Goal: Task Accomplishment & Management: Manage account settings

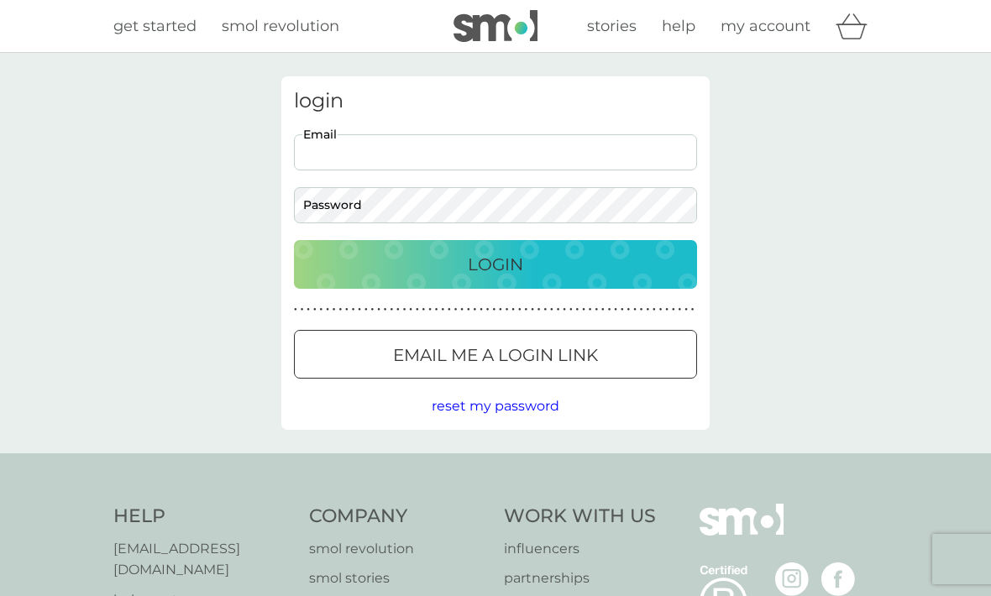
type input "[EMAIL_ADDRESS][DOMAIN_NAME]"
click at [496, 264] on button "Login" at bounding box center [495, 264] width 403 height 49
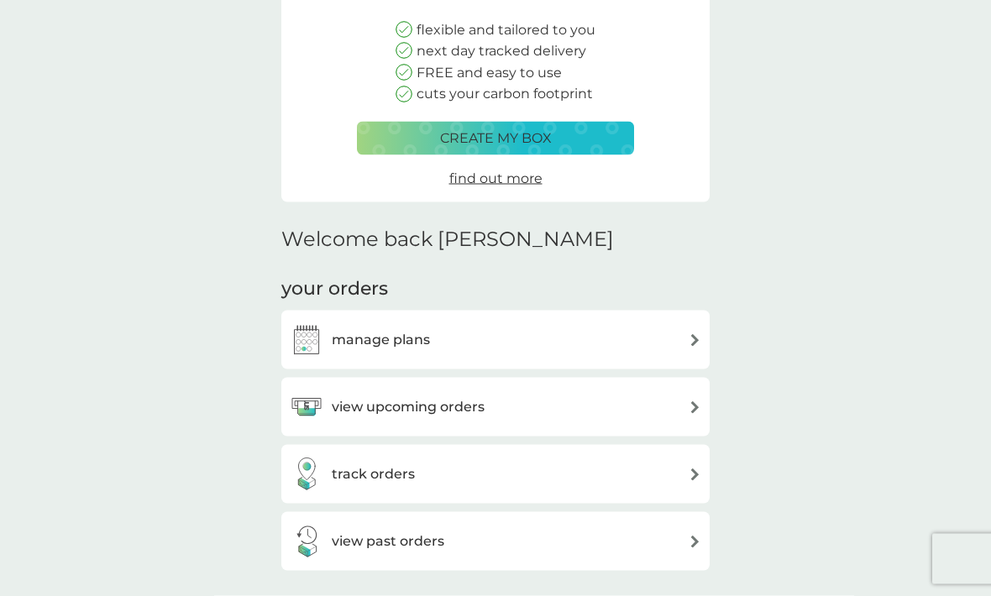
scroll to position [198, 0]
click at [695, 333] on img at bounding box center [695, 339] width 13 height 13
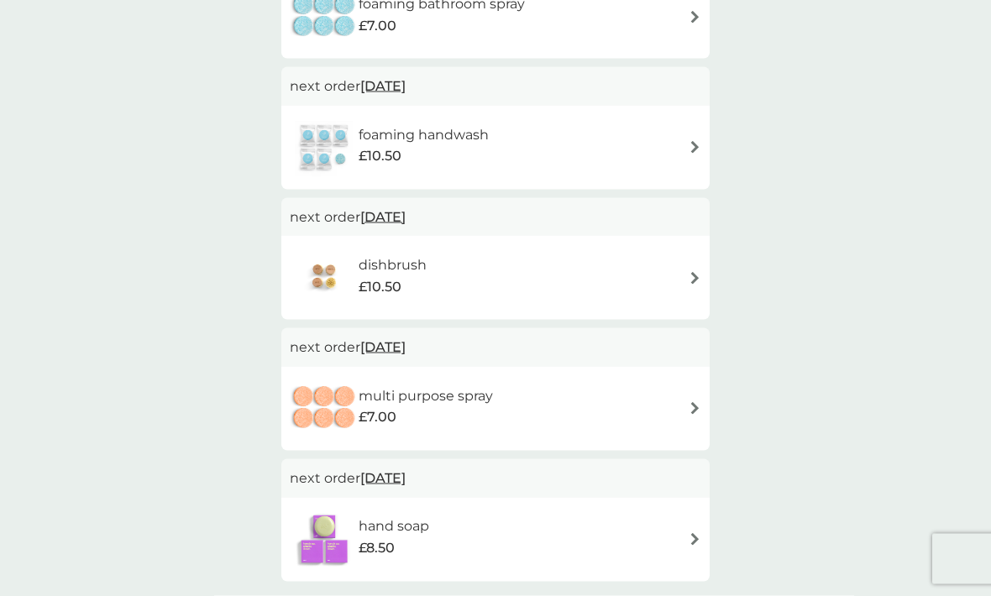
scroll to position [1313, 0]
click at [700, 402] on img at bounding box center [695, 408] width 13 height 13
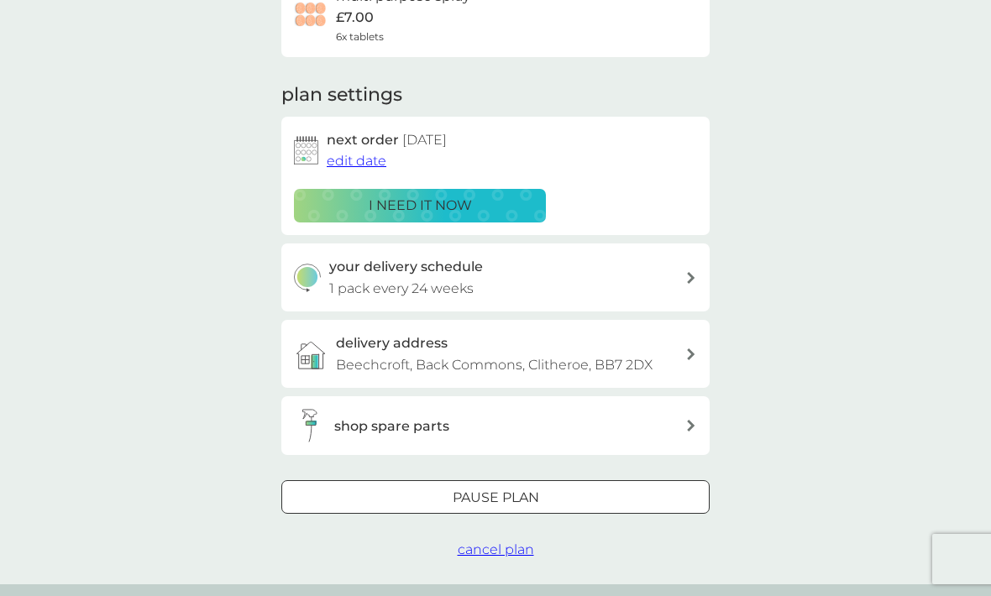
scroll to position [170, 0]
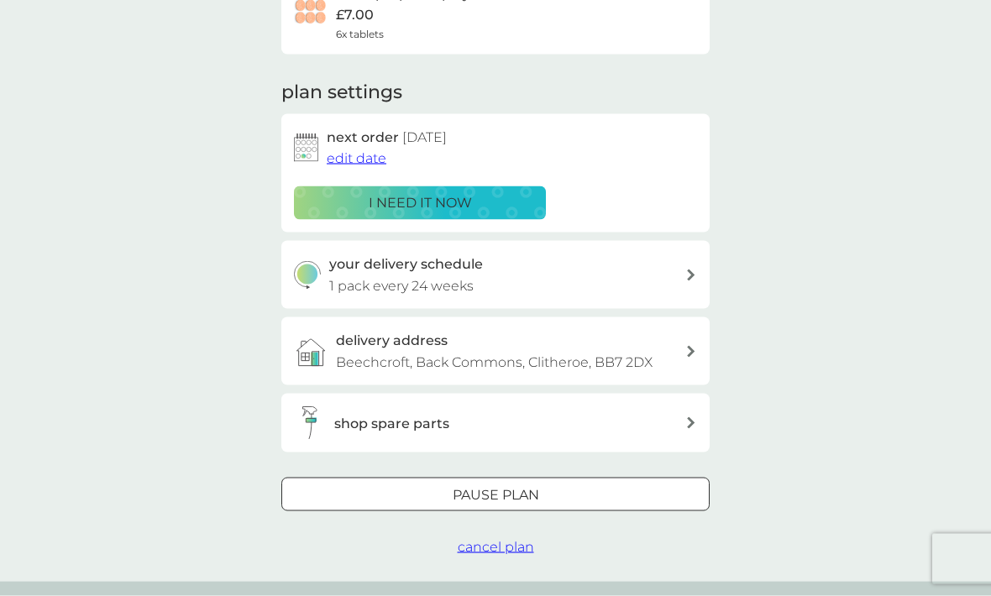
click at [501, 489] on div at bounding box center [495, 496] width 60 height 18
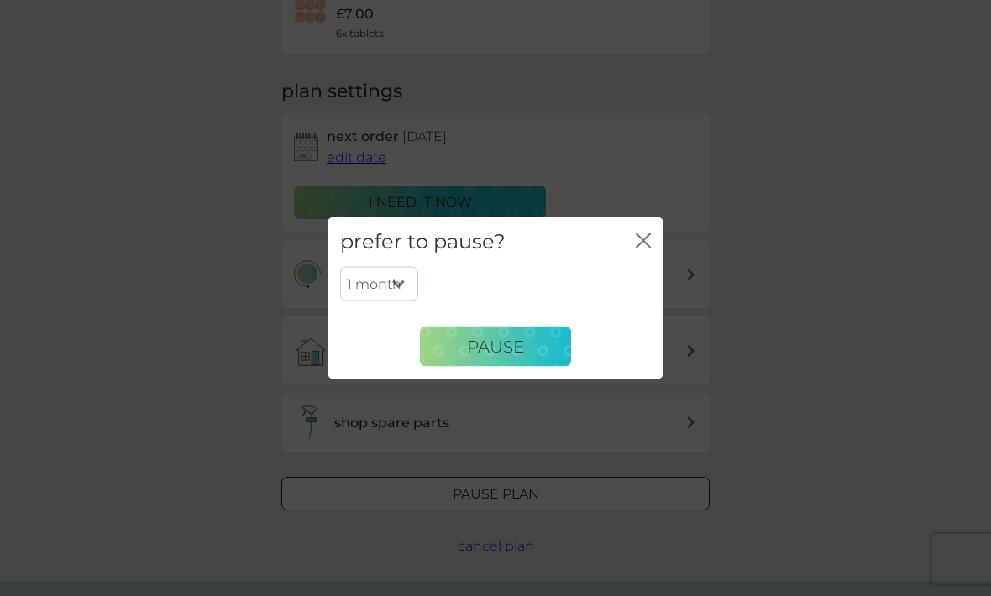
click at [407, 302] on select "1 month 2 months 3 months 4 months 5 months 6 months" at bounding box center [379, 283] width 78 height 35
select select "6"
click at [645, 248] on icon "close" at bounding box center [646, 240] width 7 height 13
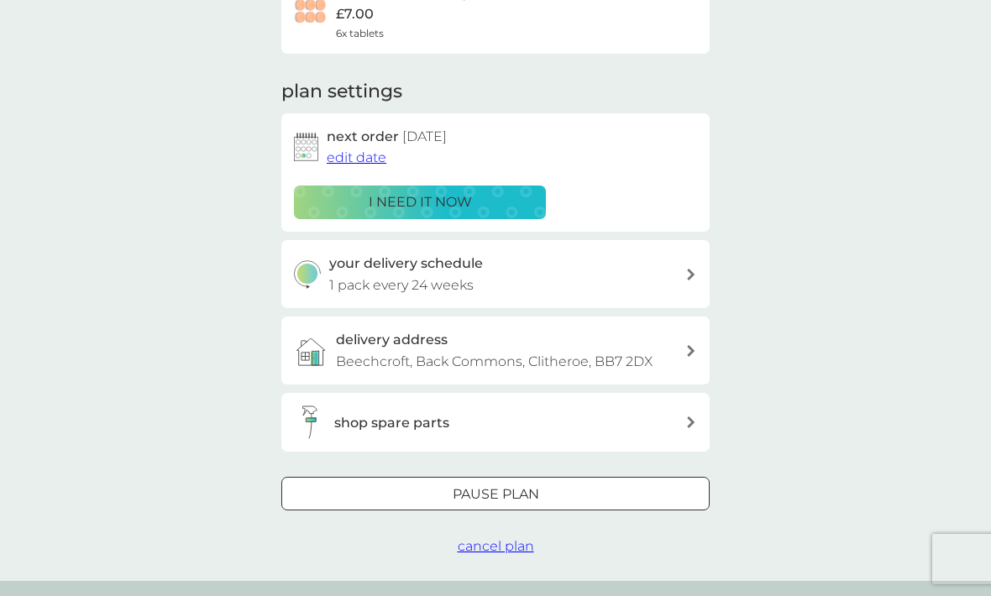
click at [507, 547] on span "cancel plan" at bounding box center [496, 546] width 76 height 16
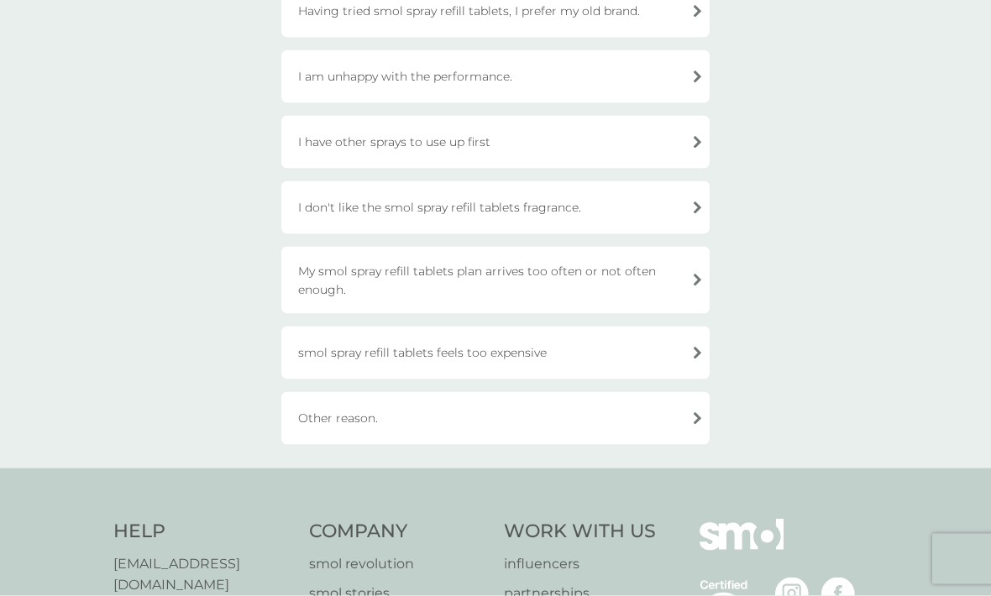
scroll to position [215, 0]
click at [695, 420] on div "Other reason." at bounding box center [495, 417] width 428 height 53
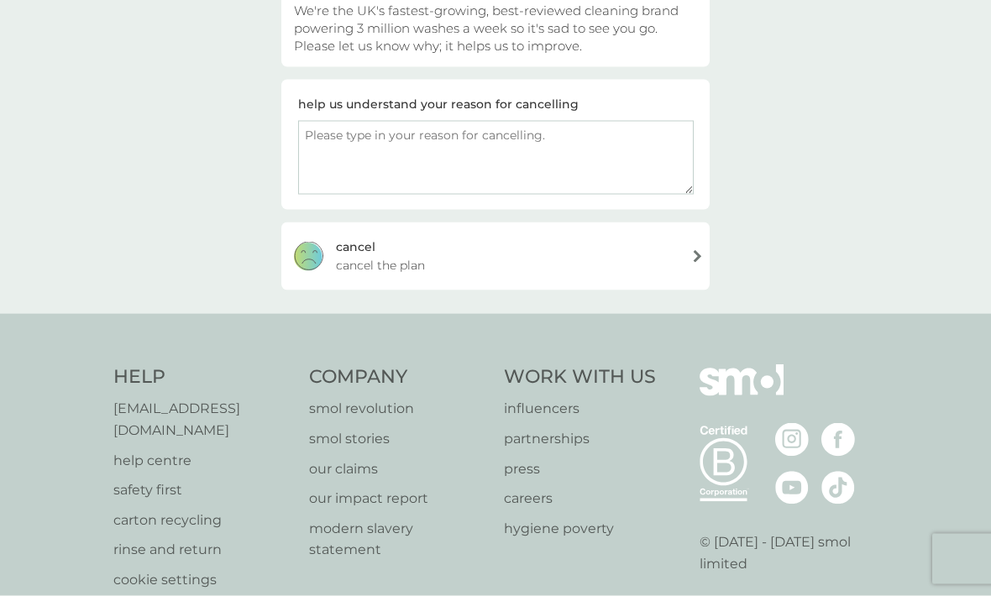
scroll to position [216, 0]
click at [329, 139] on textarea at bounding box center [496, 157] width 396 height 74
type textarea "I have got enough to last over a year!!"
click at [695, 260] on div "cancel cancel the plan" at bounding box center [495, 256] width 428 height 67
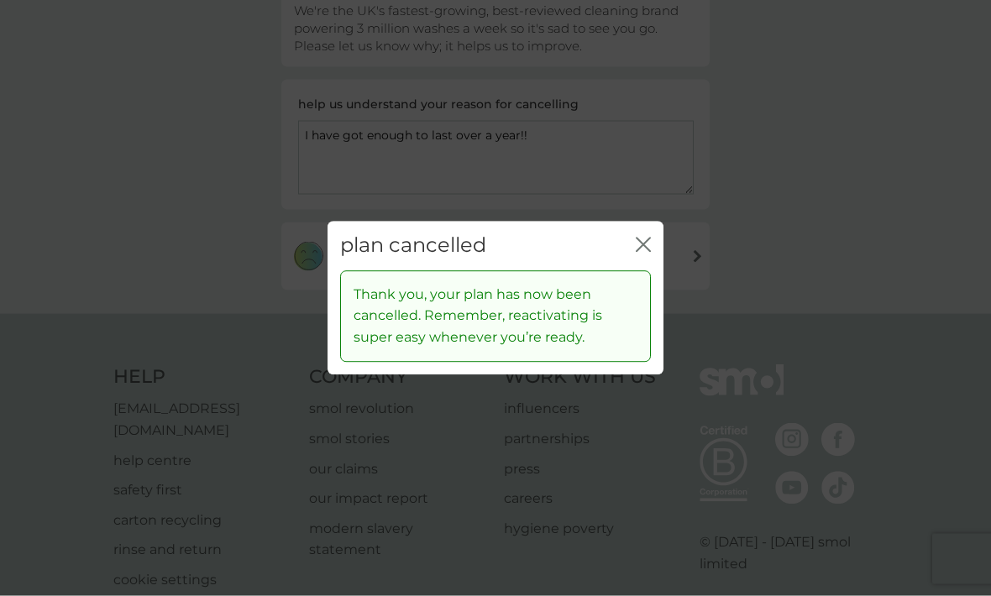
scroll to position [216, 0]
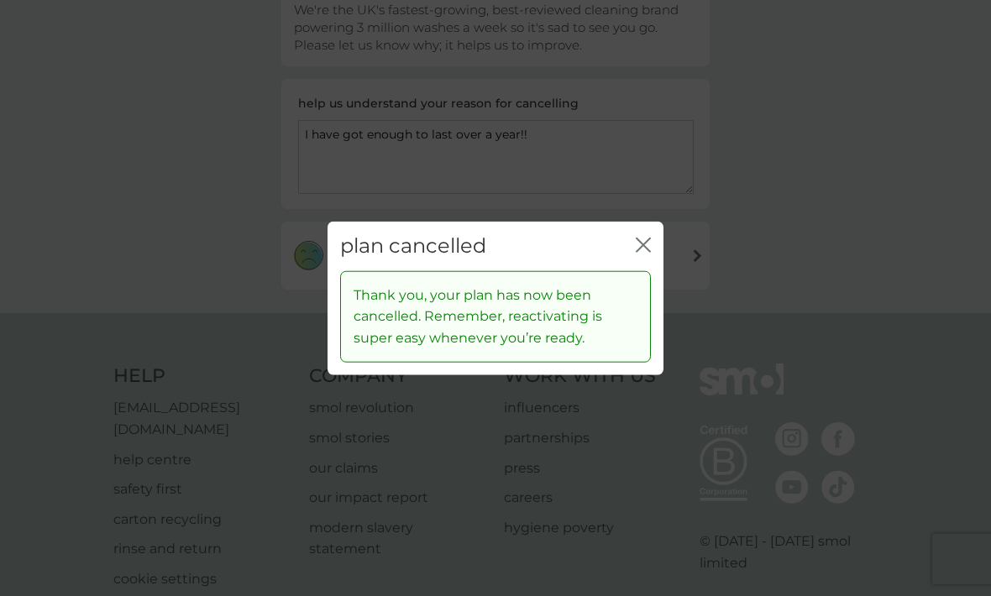
click at [647, 253] on icon "close" at bounding box center [643, 245] width 15 height 15
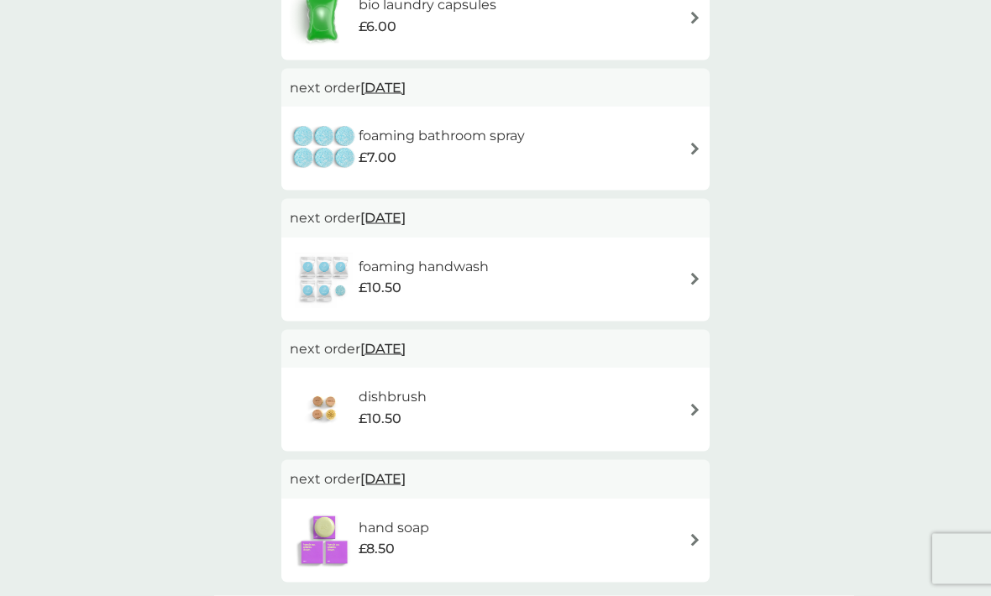
scroll to position [1181, 0]
click at [699, 394] on div "dishbrush £10.50" at bounding box center [496, 409] width 412 height 59
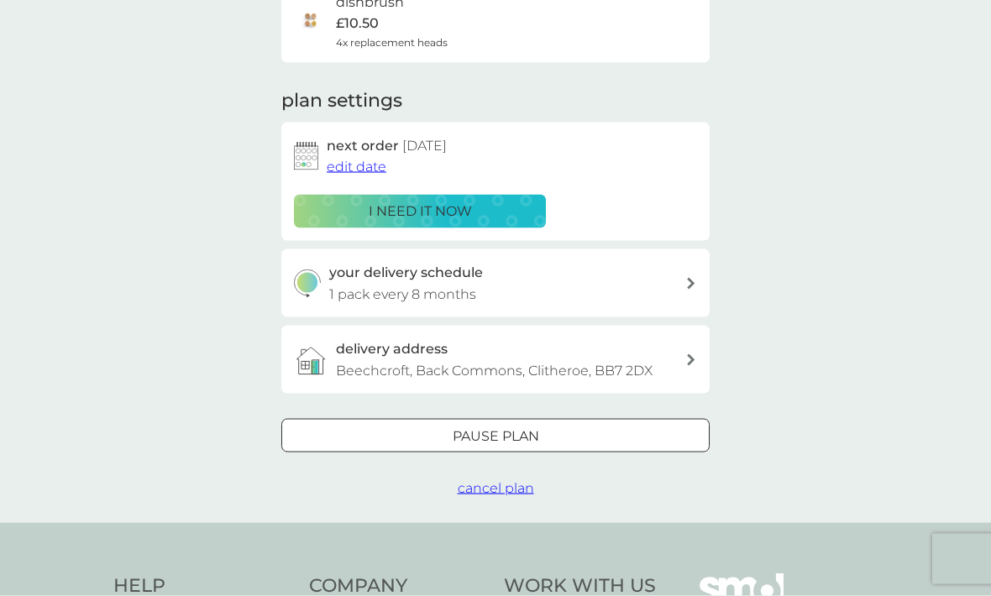
scroll to position [160, 0]
click at [513, 491] on span "cancel plan" at bounding box center [496, 489] width 76 height 16
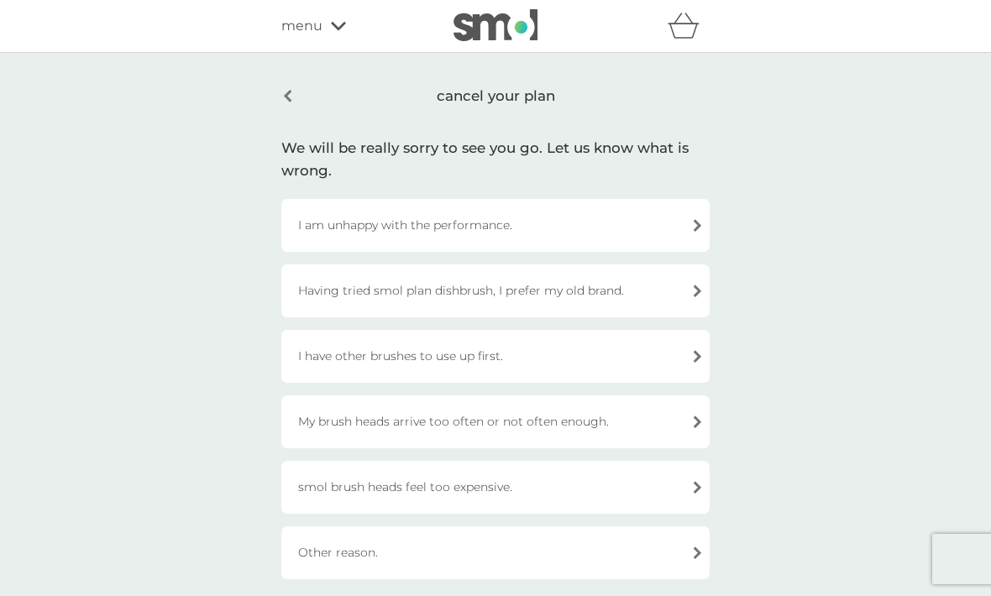
click at [339, 556] on div "Other reason." at bounding box center [495, 553] width 428 height 53
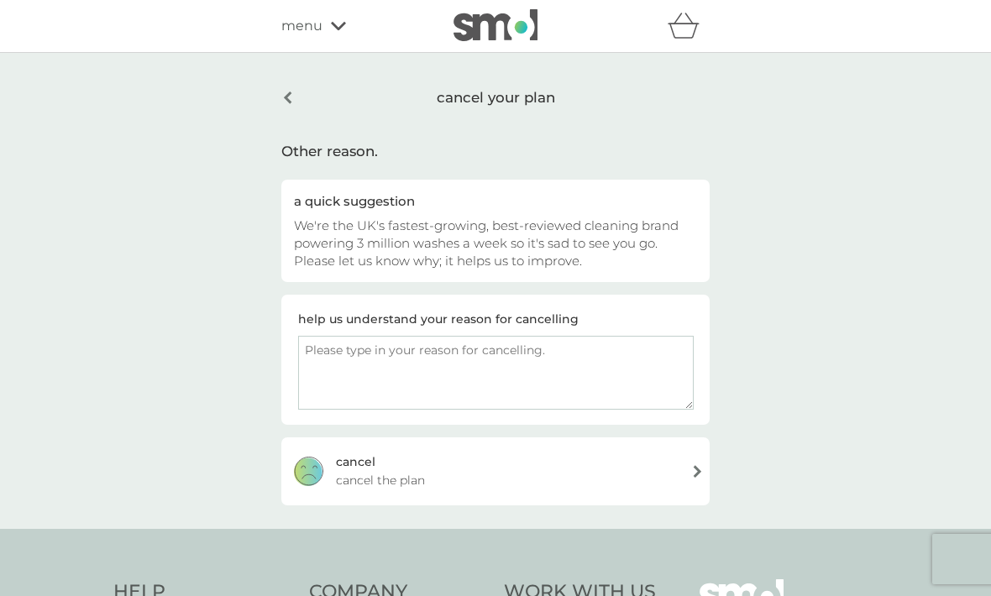
click at [333, 354] on textarea at bounding box center [496, 373] width 396 height 74
type textarea "I find it too difficult to replace the heads"
click at [695, 472] on div "cancel cancel the plan" at bounding box center [495, 471] width 428 height 67
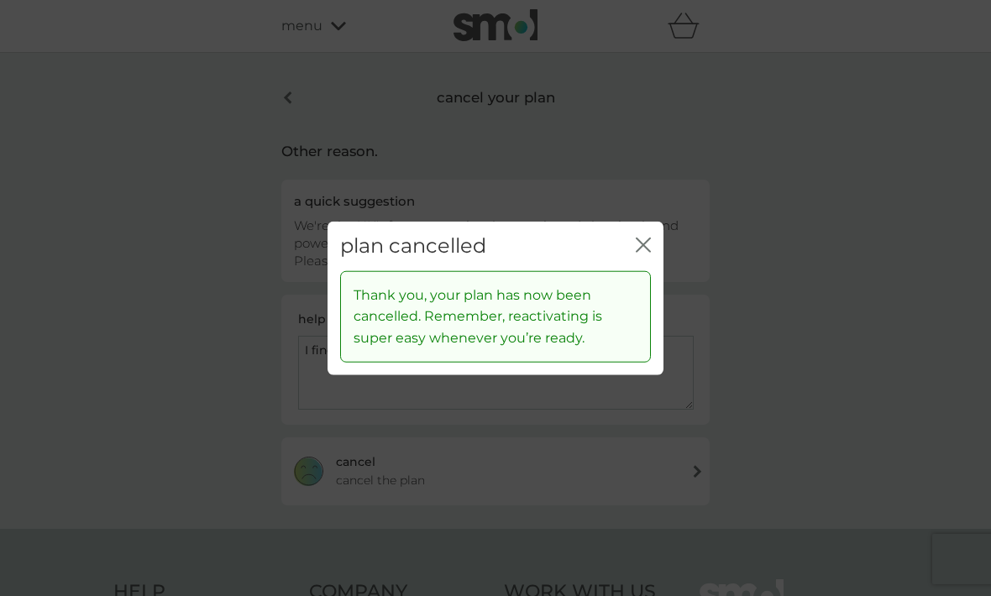
click at [646, 253] on icon "close" at bounding box center [643, 245] width 15 height 15
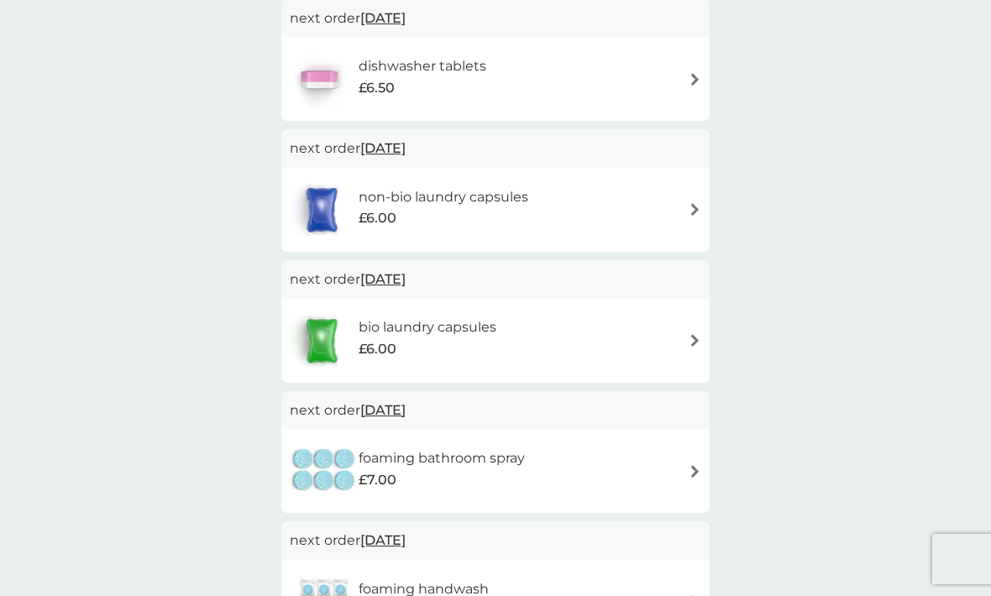
scroll to position [853, 0]
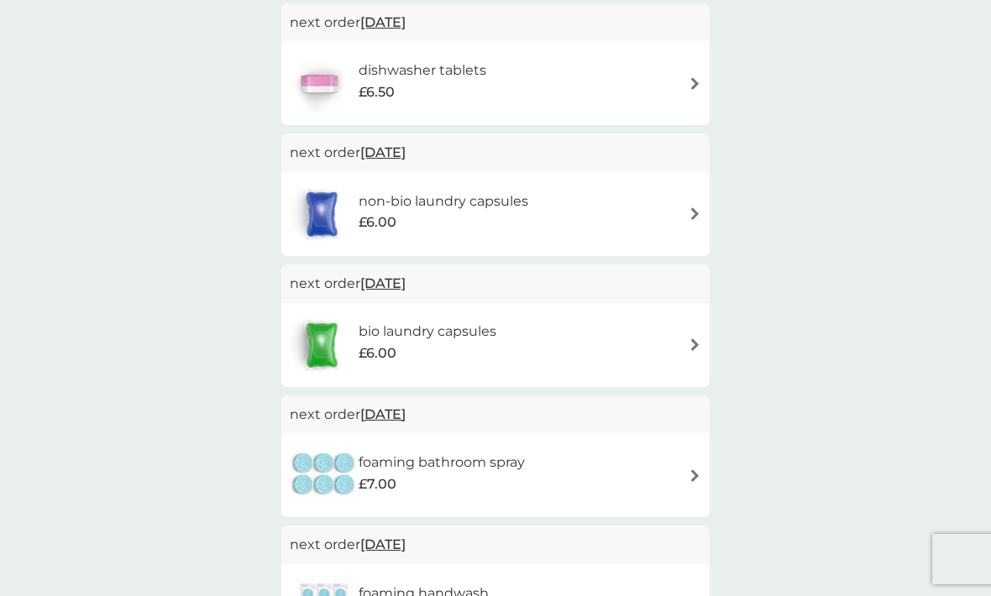
click at [699, 459] on div "foaming bathroom spray £7.00" at bounding box center [496, 475] width 412 height 59
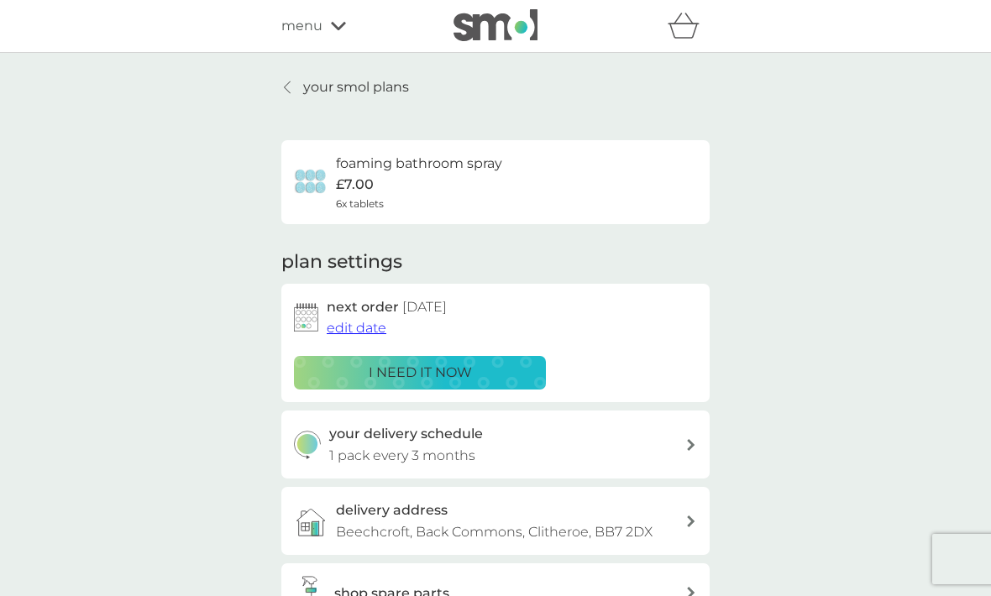
click at [695, 447] on div at bounding box center [691, 445] width 13 height 12
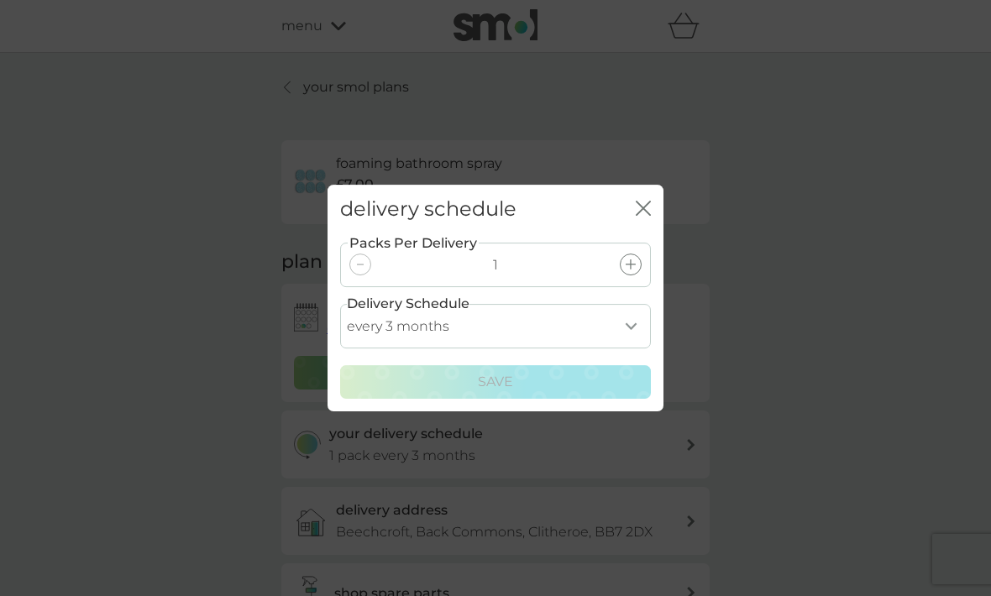
click at [633, 349] on select "every 1 month every 2 months every 3 months every 4 months every 5 months every…" at bounding box center [495, 326] width 311 height 45
select select "6"
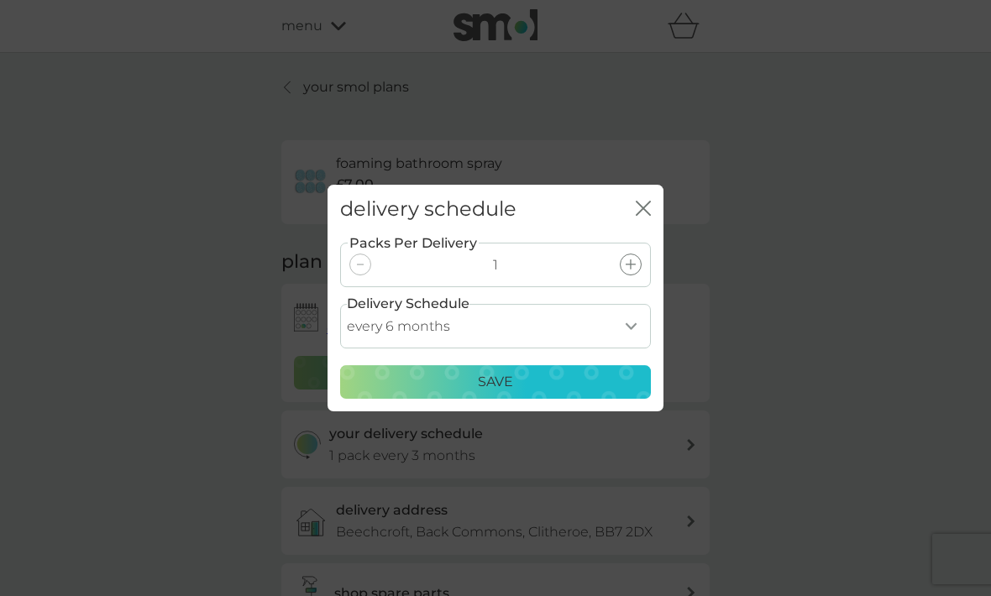
click at [497, 393] on p "Save" at bounding box center [495, 382] width 35 height 22
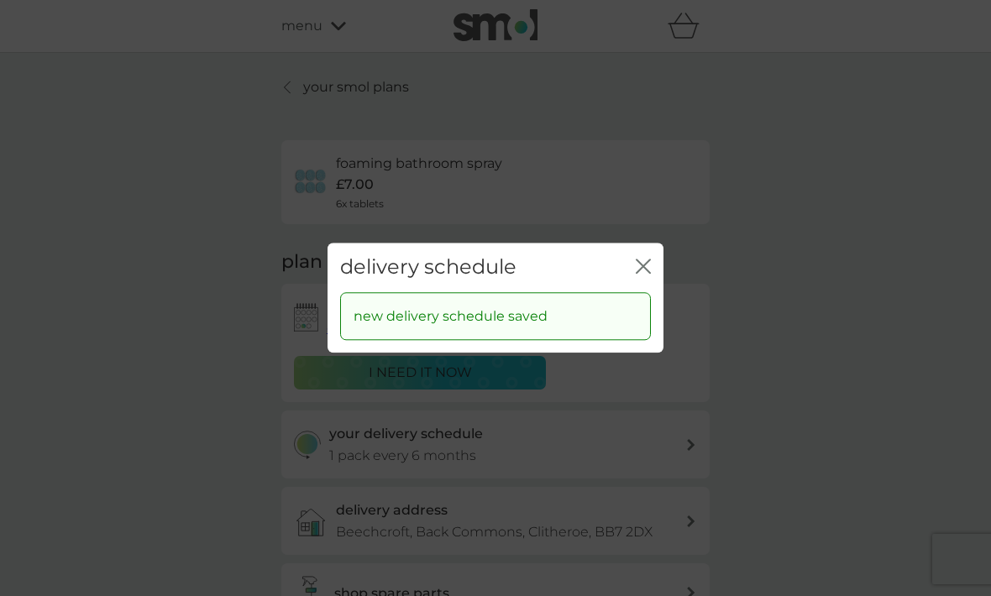
click at [649, 274] on icon "close" at bounding box center [643, 266] width 15 height 15
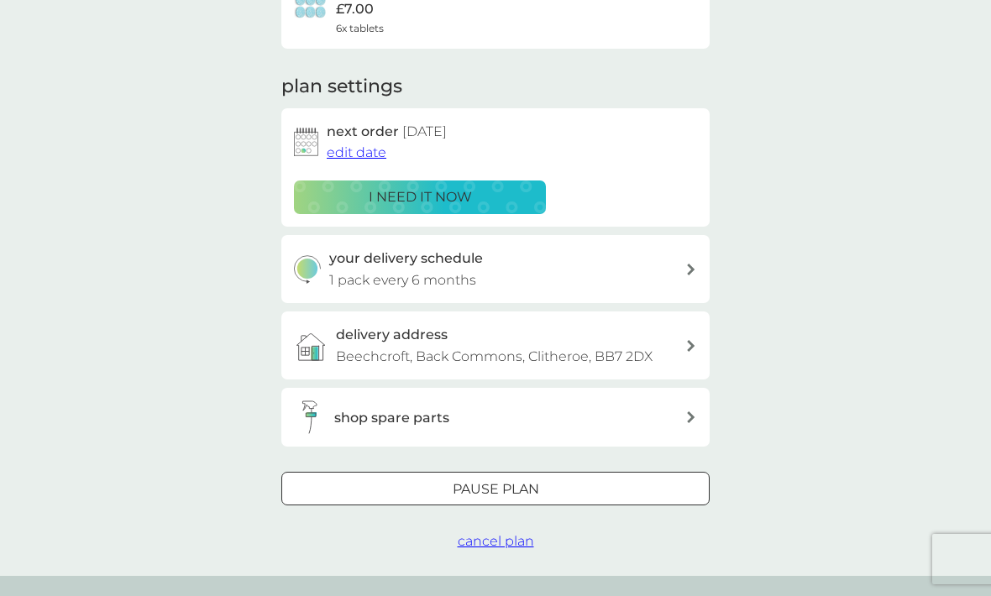
scroll to position [163, 0]
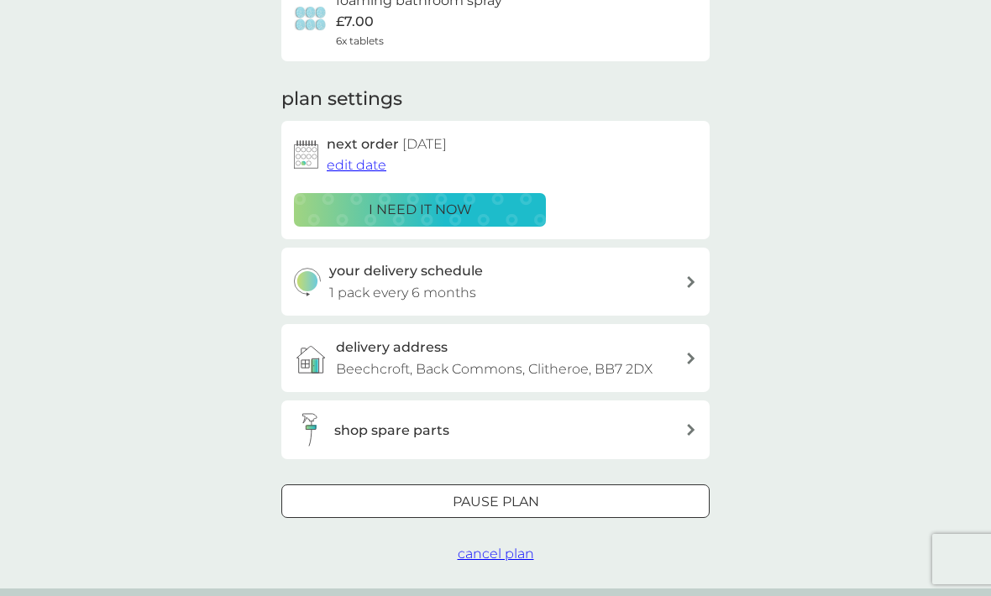
click at [363, 160] on span "edit date" at bounding box center [357, 165] width 60 height 16
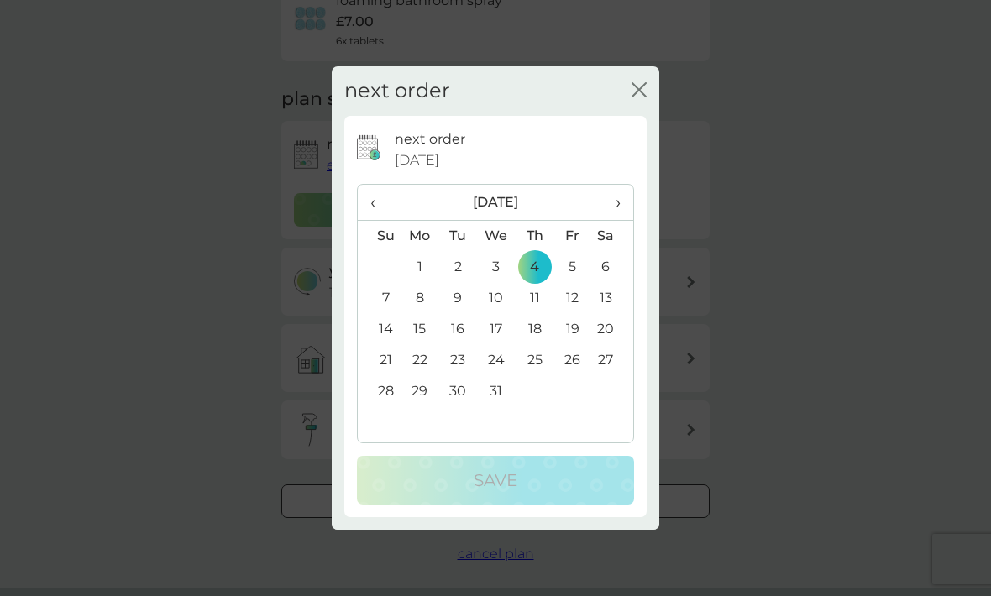
click at [621, 202] on span "›" at bounding box center [612, 202] width 17 height 35
click at [617, 201] on span "›" at bounding box center [612, 202] width 17 height 35
click at [501, 299] on td "4" at bounding box center [496, 298] width 39 height 31
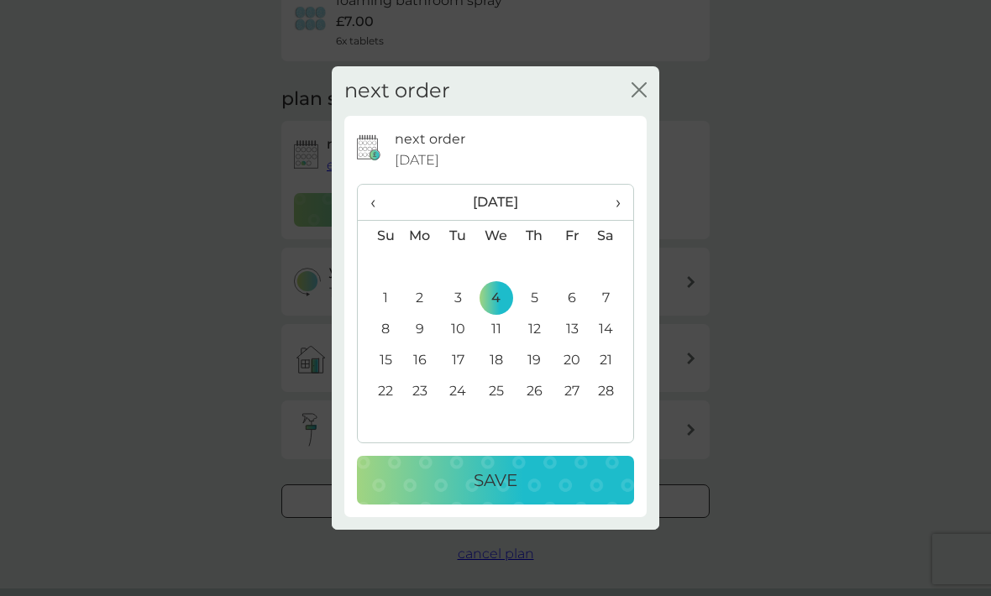
click at [490, 491] on p "Save" at bounding box center [496, 480] width 44 height 27
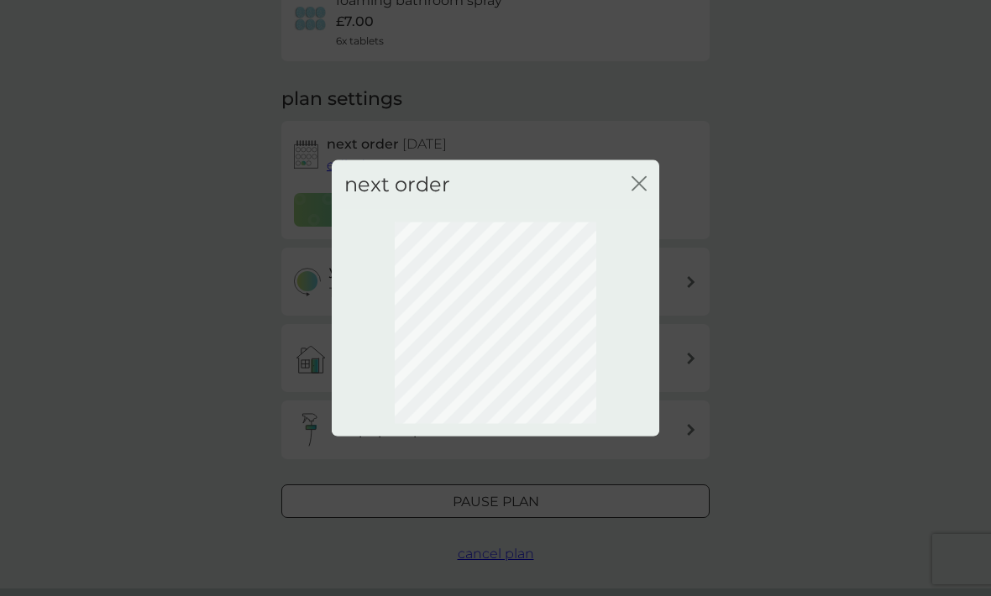
scroll to position [107, 0]
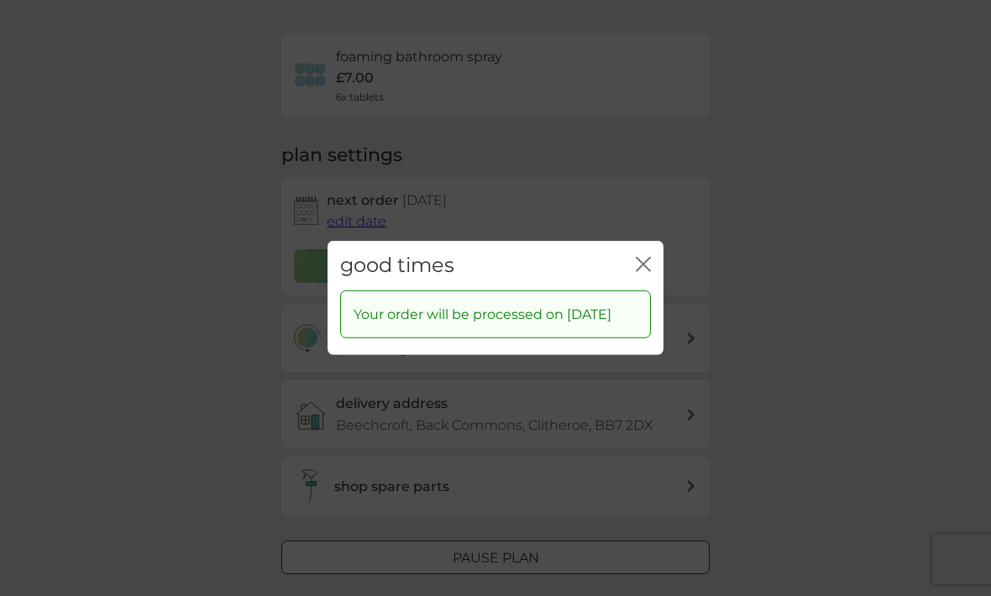
click at [645, 258] on icon "close" at bounding box center [646, 264] width 7 height 13
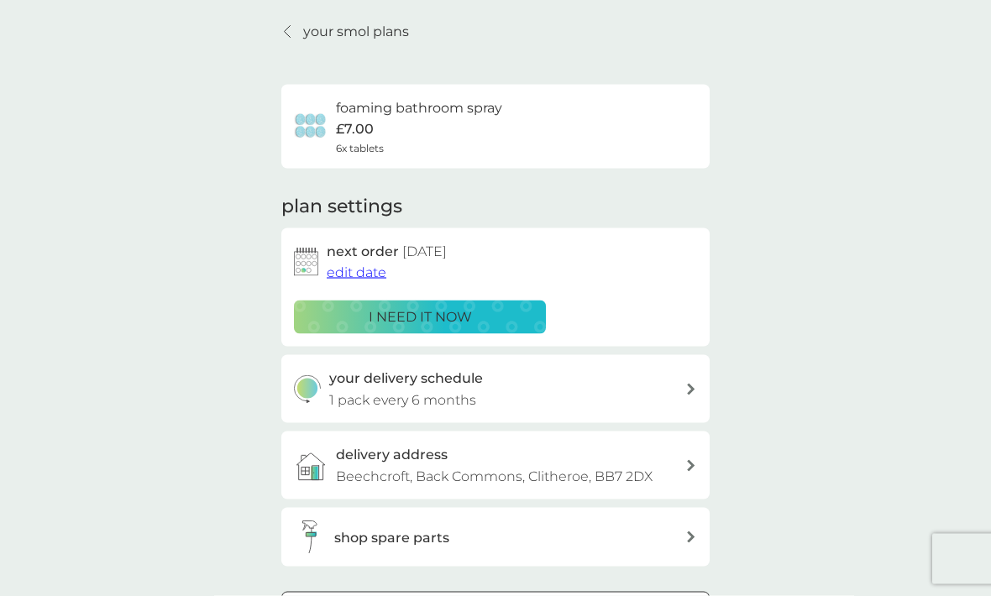
scroll to position [0, 0]
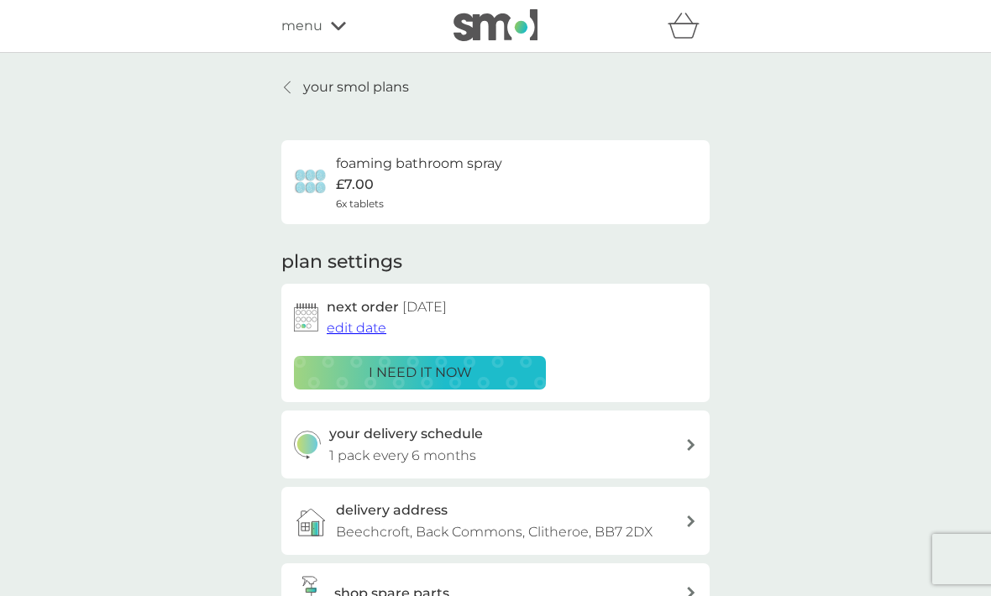
click at [304, 90] on p "your smol plans" at bounding box center [356, 87] width 106 height 22
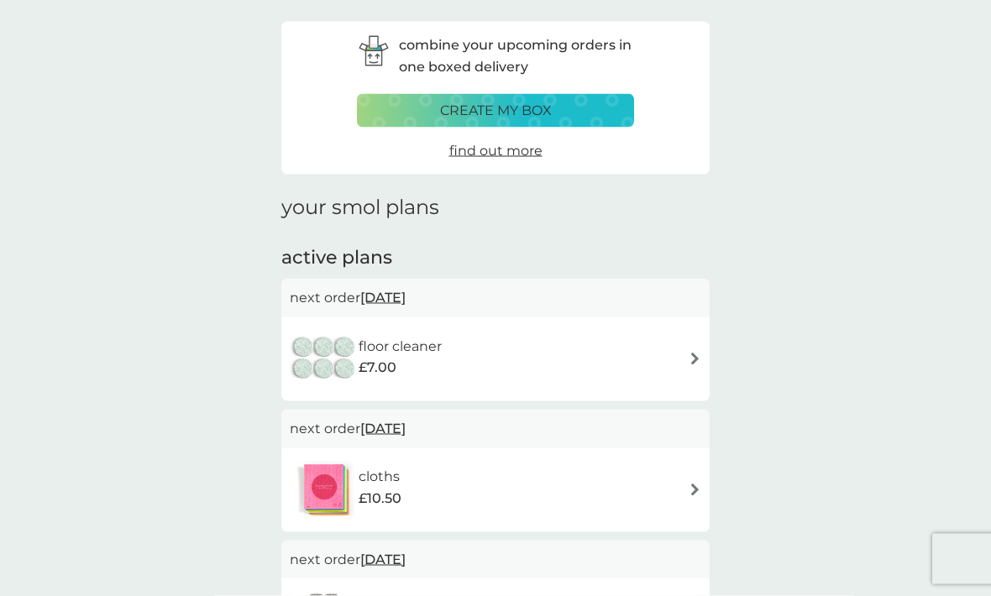
scroll to position [55, 0]
click at [697, 352] on img at bounding box center [695, 358] width 13 height 13
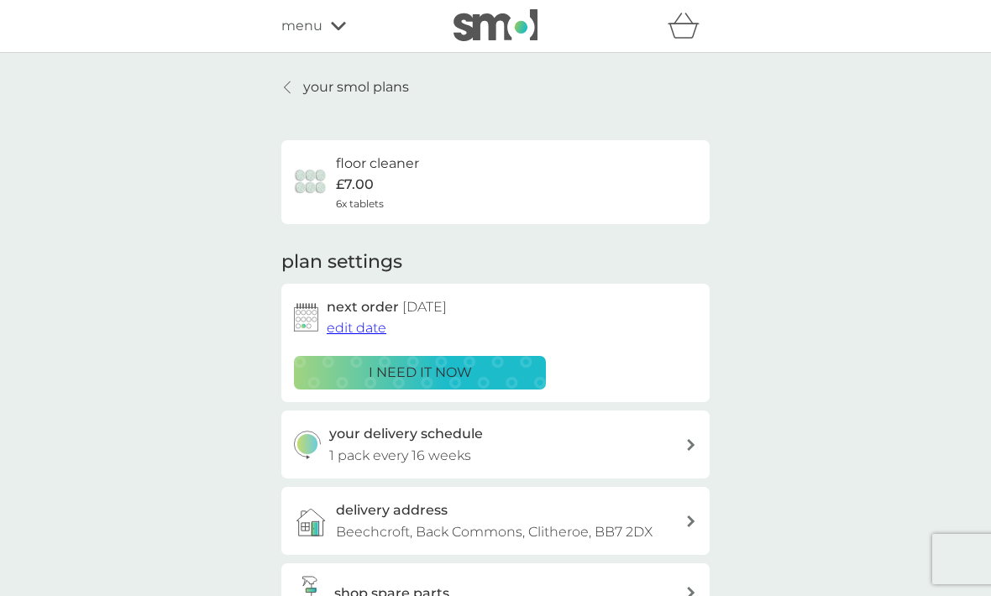
click at [360, 326] on span "edit date" at bounding box center [357, 328] width 60 height 16
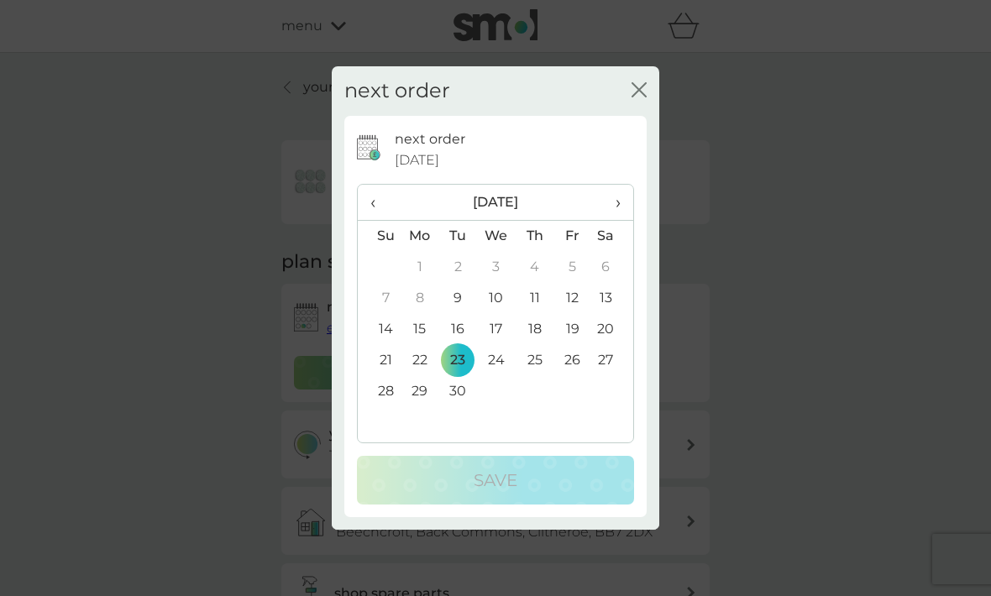
click at [615, 220] on span "›" at bounding box center [612, 202] width 17 height 35
click at [617, 220] on span "›" at bounding box center [612, 202] width 17 height 35
click at [618, 220] on span "›" at bounding box center [612, 202] width 17 height 35
click at [627, 221] on th "›" at bounding box center [612, 203] width 42 height 36
click at [626, 221] on th "›" at bounding box center [612, 203] width 42 height 36
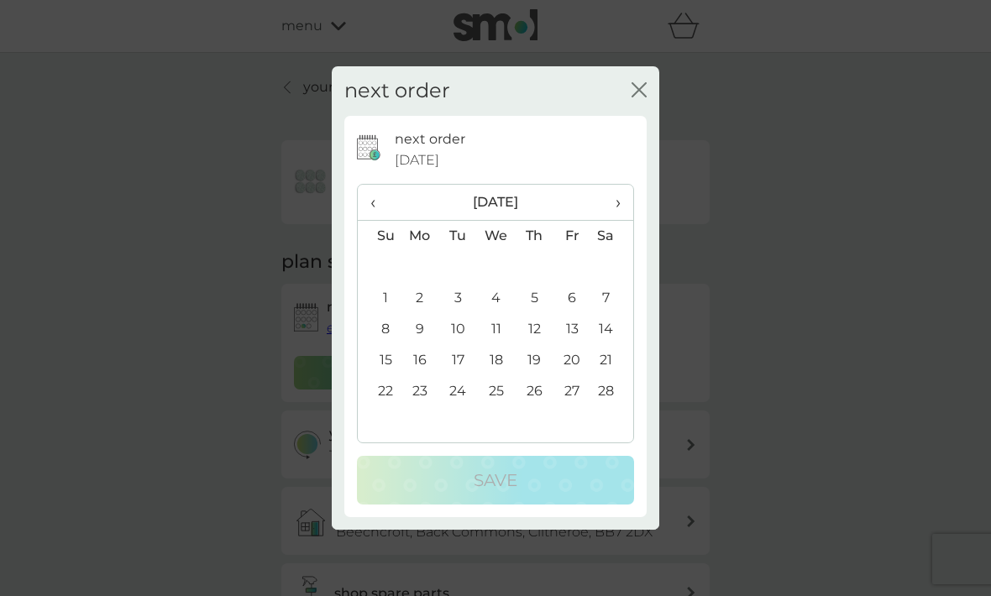
click at [500, 314] on td "4" at bounding box center [496, 298] width 39 height 31
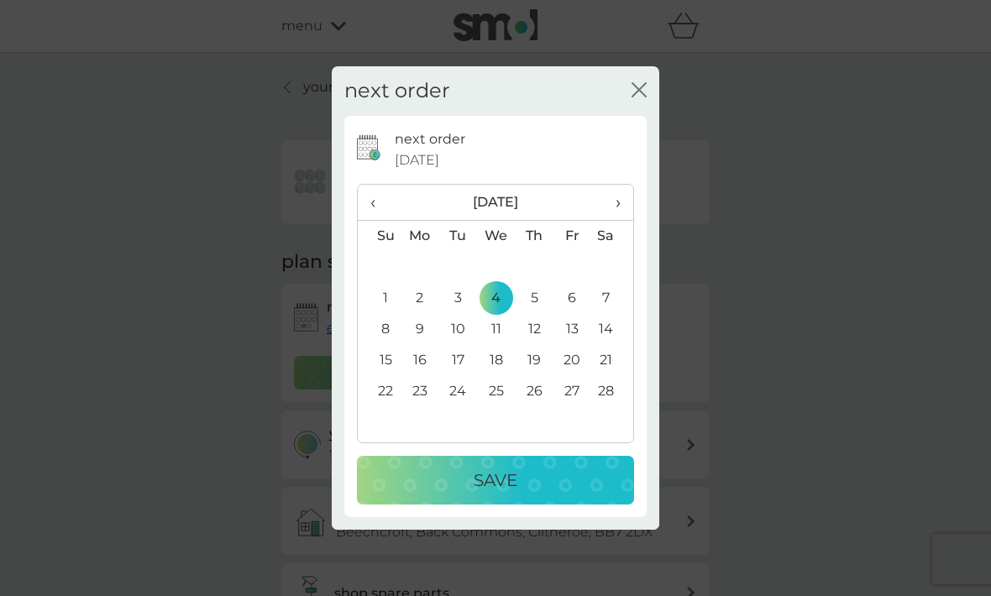
click at [504, 494] on p "Save" at bounding box center [496, 480] width 44 height 27
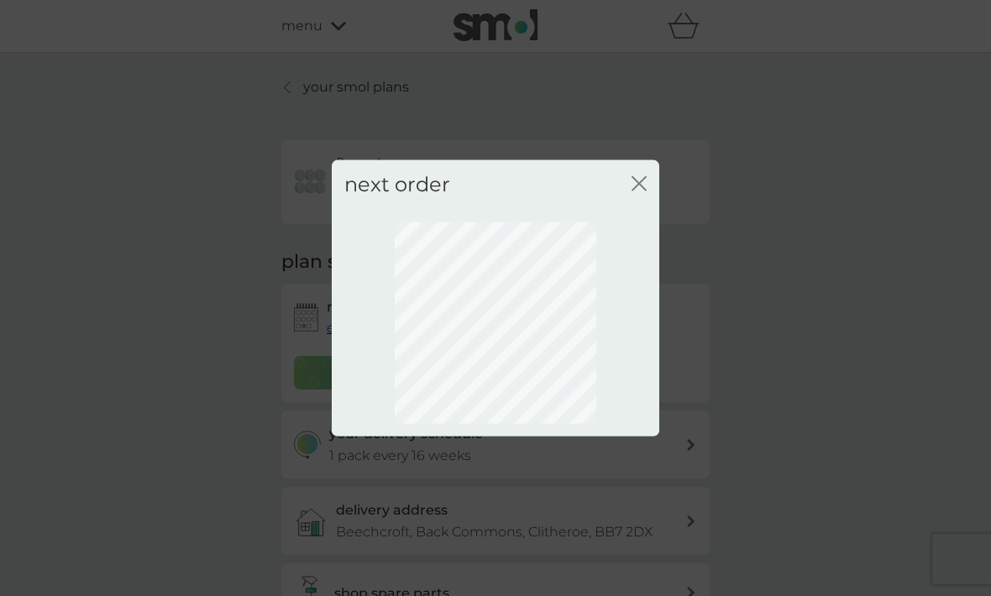
click at [648, 205] on div "next order close" at bounding box center [496, 185] width 328 height 50
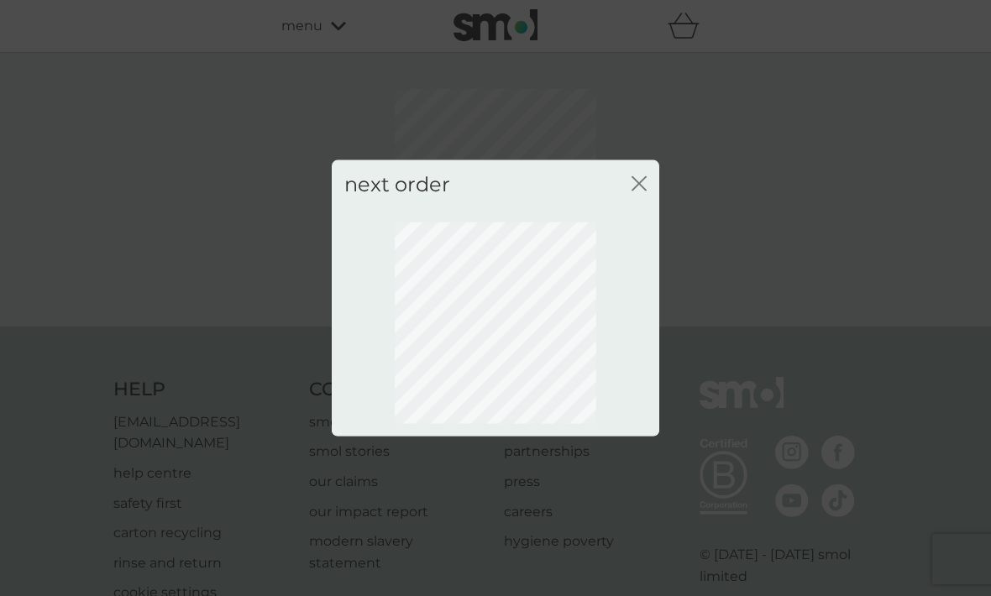
click at [638, 191] on icon "close" at bounding box center [636, 183] width 7 height 13
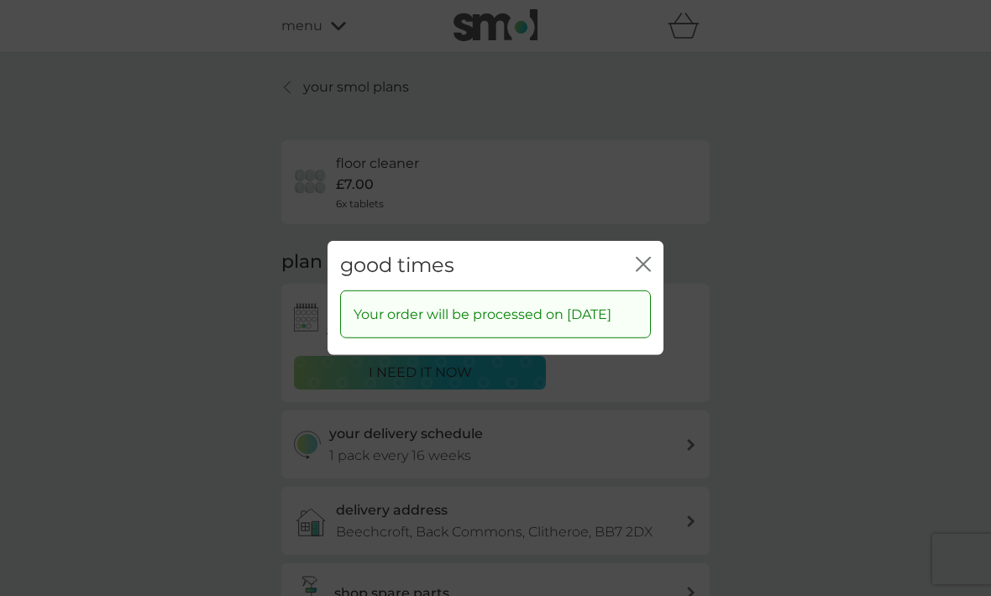
click at [645, 271] on icon "close" at bounding box center [646, 264] width 7 height 13
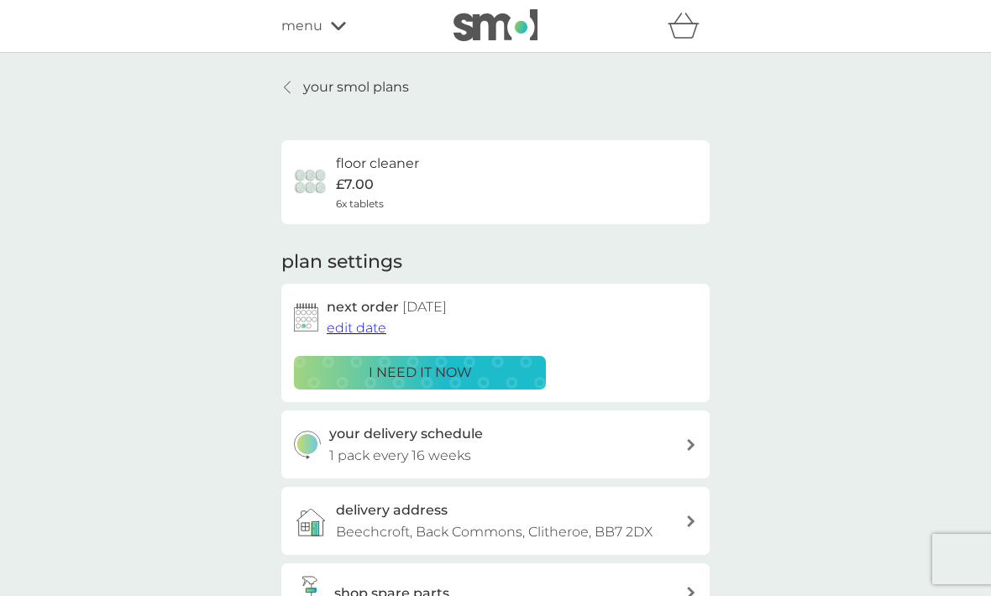
click at [285, 87] on icon at bounding box center [288, 87] width 6 height 12
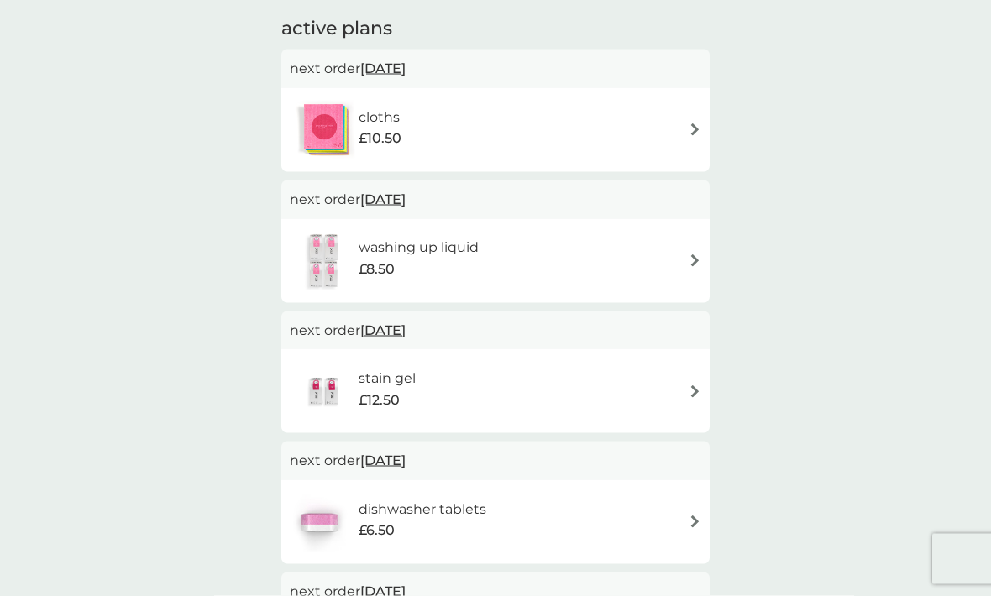
scroll to position [277, 0]
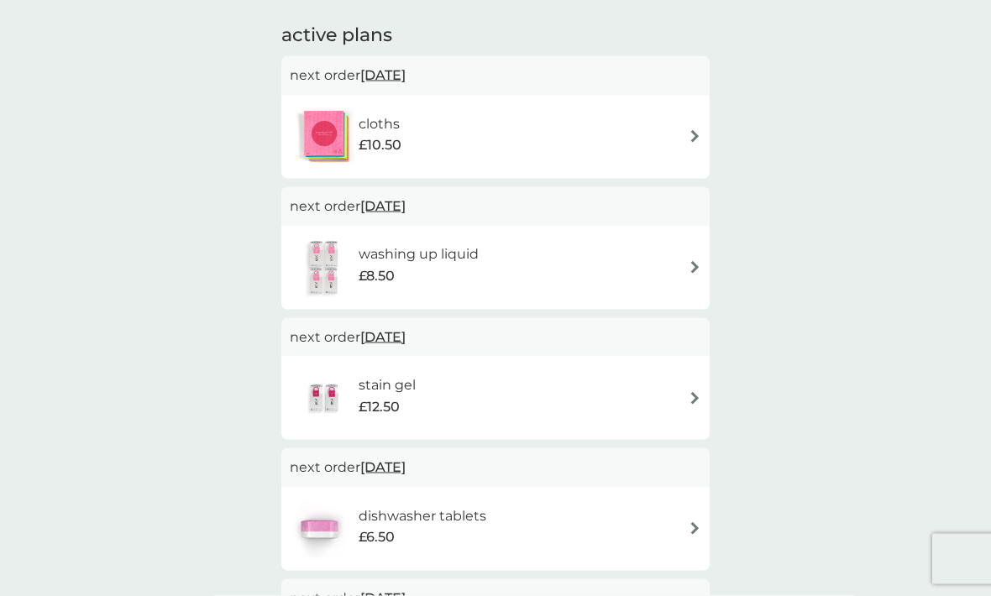
click at [695, 392] on img at bounding box center [695, 398] width 13 height 13
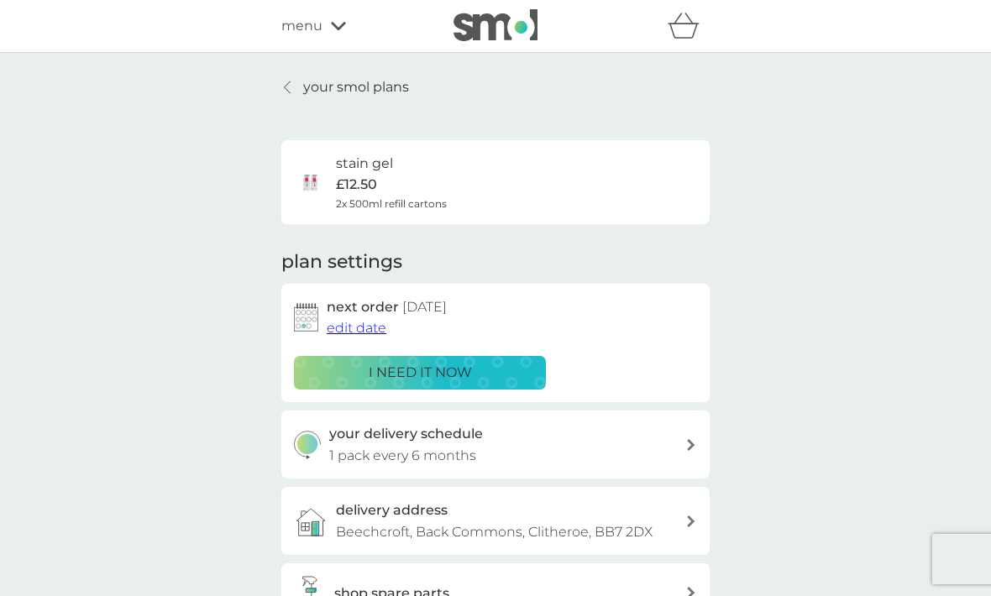
click at [355, 329] on span "edit date" at bounding box center [357, 328] width 60 height 16
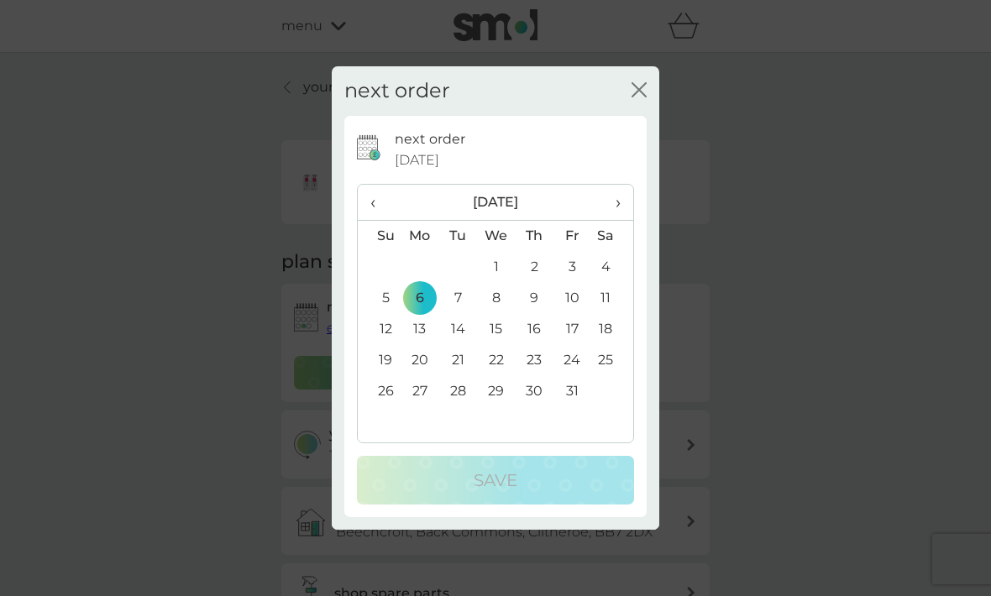
click at [613, 220] on span "›" at bounding box center [612, 202] width 17 height 35
click at [623, 221] on th "›" at bounding box center [612, 203] width 42 height 36
click at [619, 220] on span "›" at bounding box center [612, 202] width 17 height 35
click at [617, 220] on span "›" at bounding box center [612, 202] width 17 height 35
click at [507, 314] on td "4" at bounding box center [496, 298] width 39 height 31
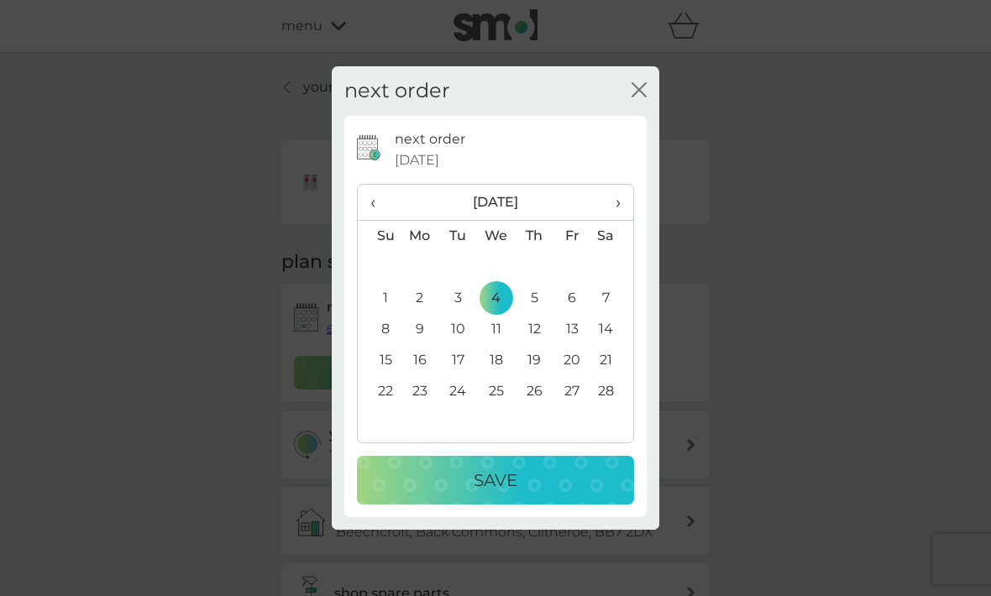
click at [491, 494] on p "Save" at bounding box center [496, 480] width 44 height 27
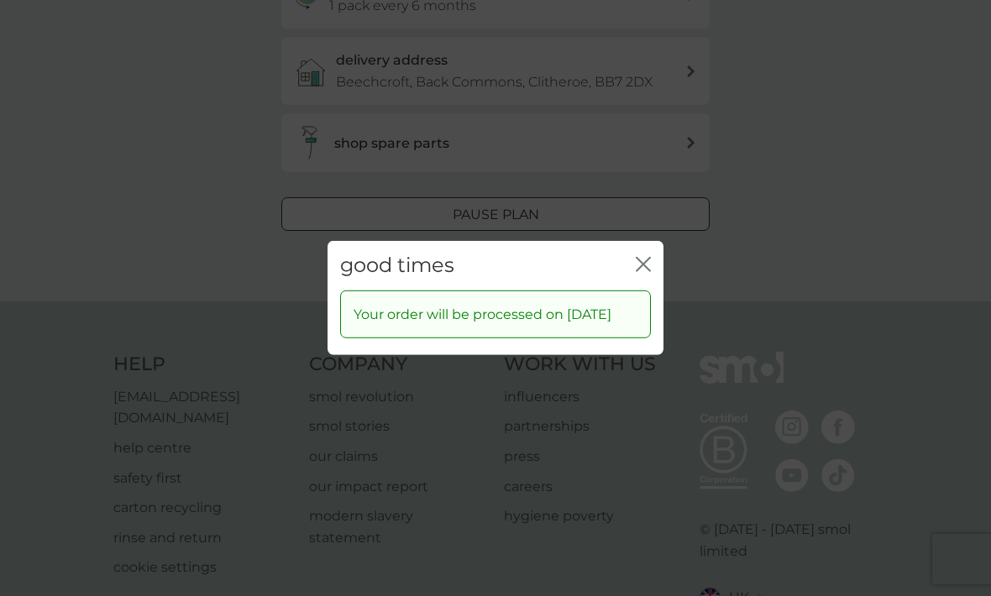
scroll to position [449, 0]
click at [640, 272] on icon "close" at bounding box center [643, 264] width 15 height 15
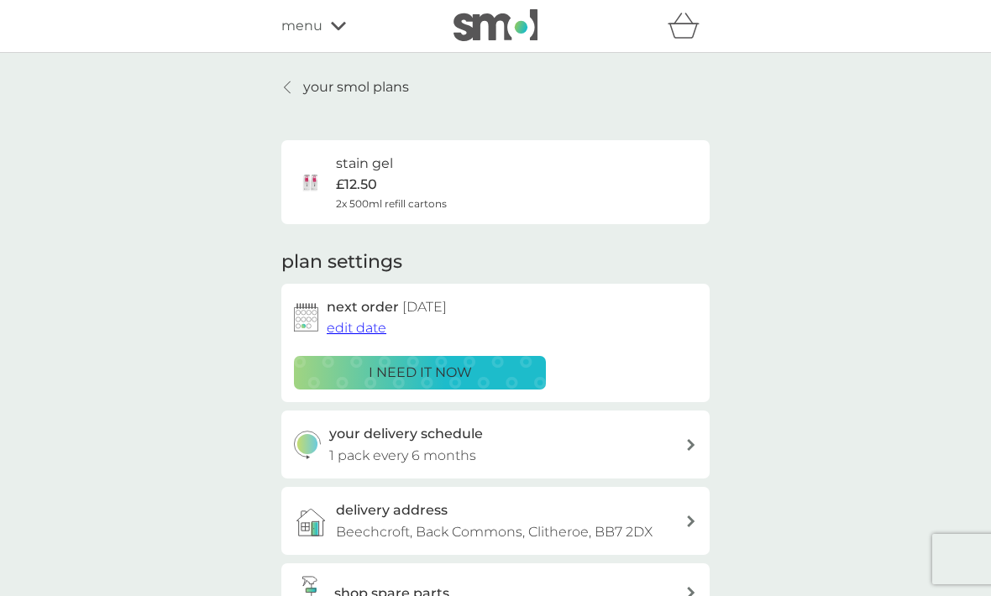
scroll to position [38, 0]
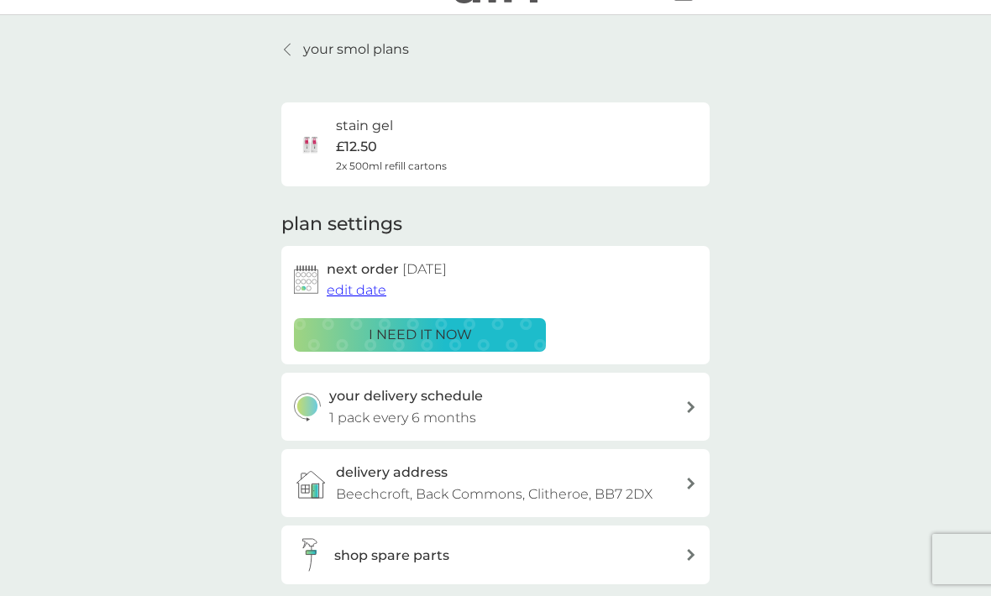
click at [291, 46] on div at bounding box center [288, 49] width 12 height 13
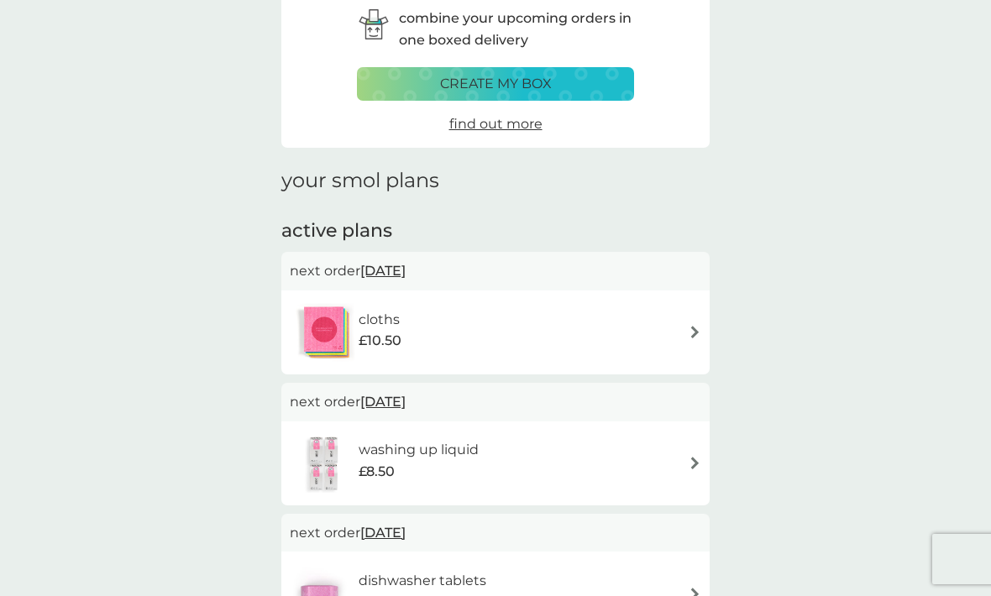
scroll to position [88, 0]
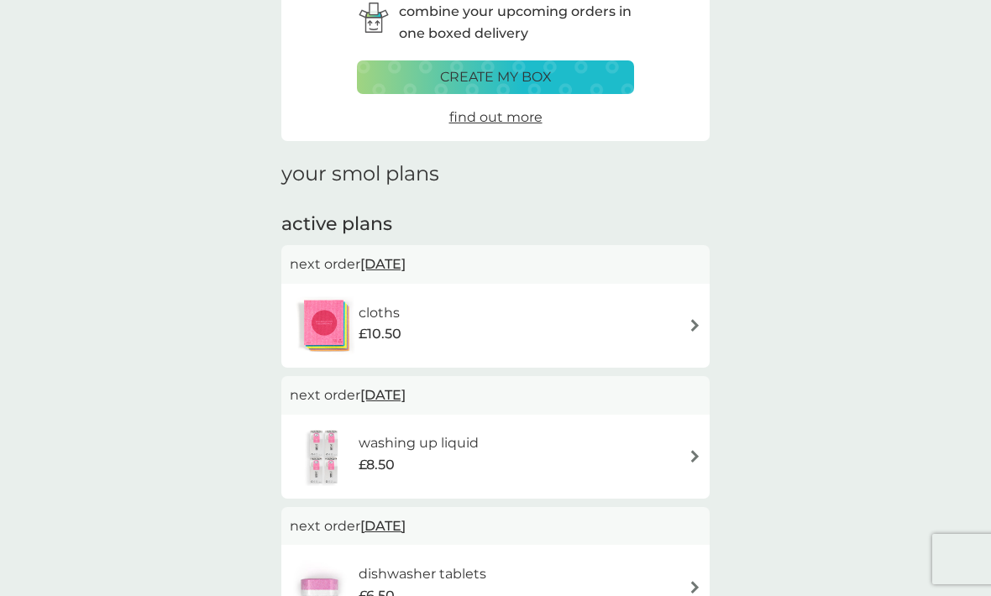
click at [700, 451] on img at bounding box center [695, 456] width 13 height 13
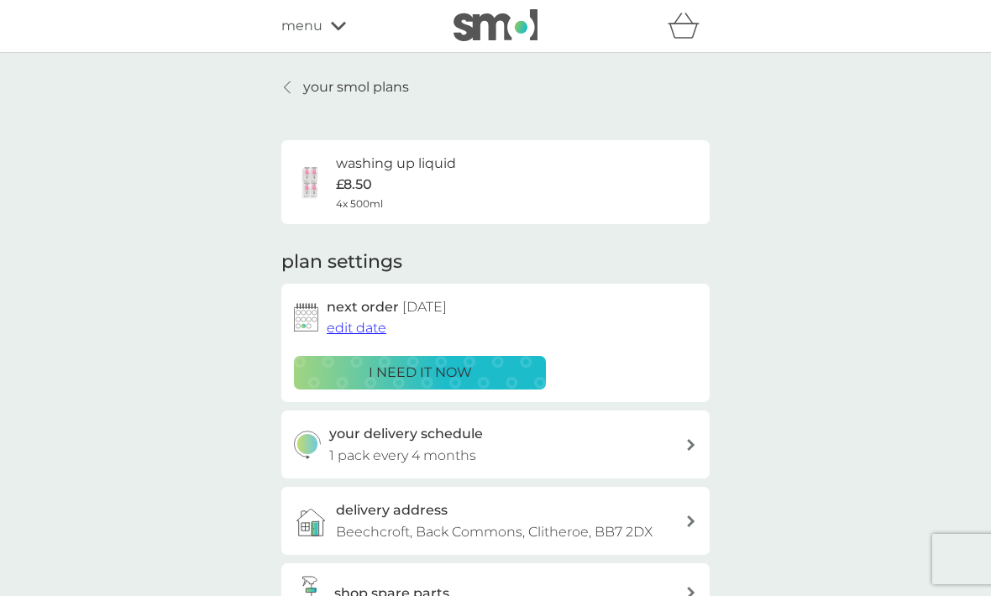
click at [360, 331] on span "edit date" at bounding box center [357, 328] width 60 height 16
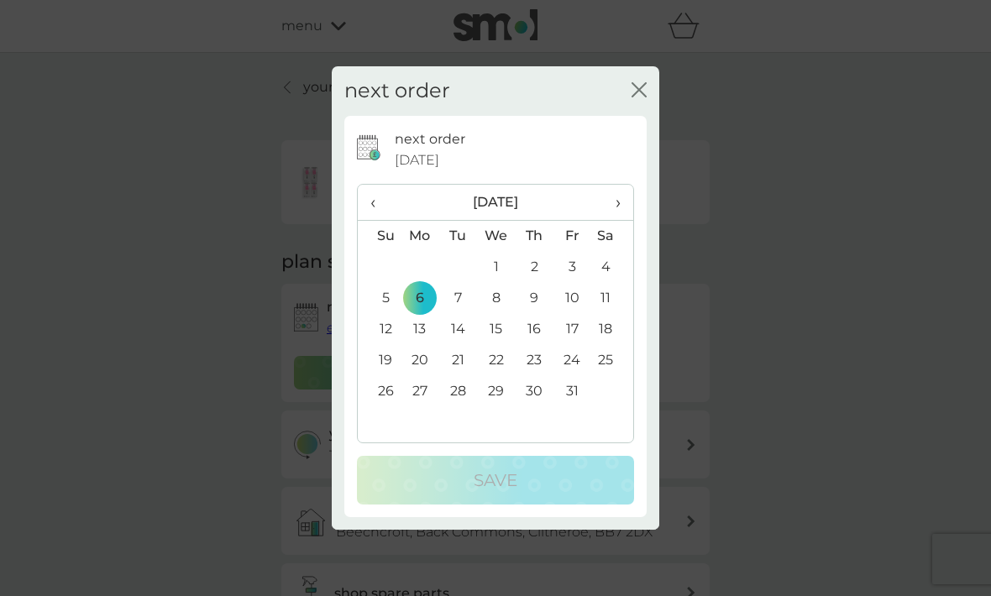
click at [627, 221] on th "›" at bounding box center [612, 203] width 42 height 36
click at [617, 220] on span "›" at bounding box center [612, 202] width 17 height 35
click at [618, 220] on span "›" at bounding box center [612, 202] width 17 height 35
click at [545, 314] on td "8" at bounding box center [535, 298] width 38 height 31
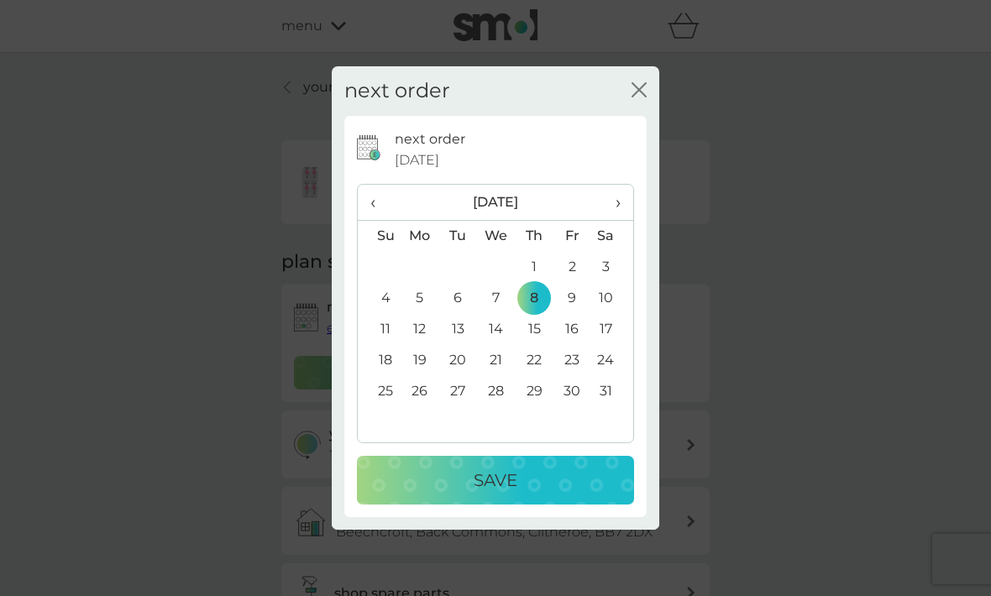
click at [516, 494] on p "Save" at bounding box center [496, 480] width 44 height 27
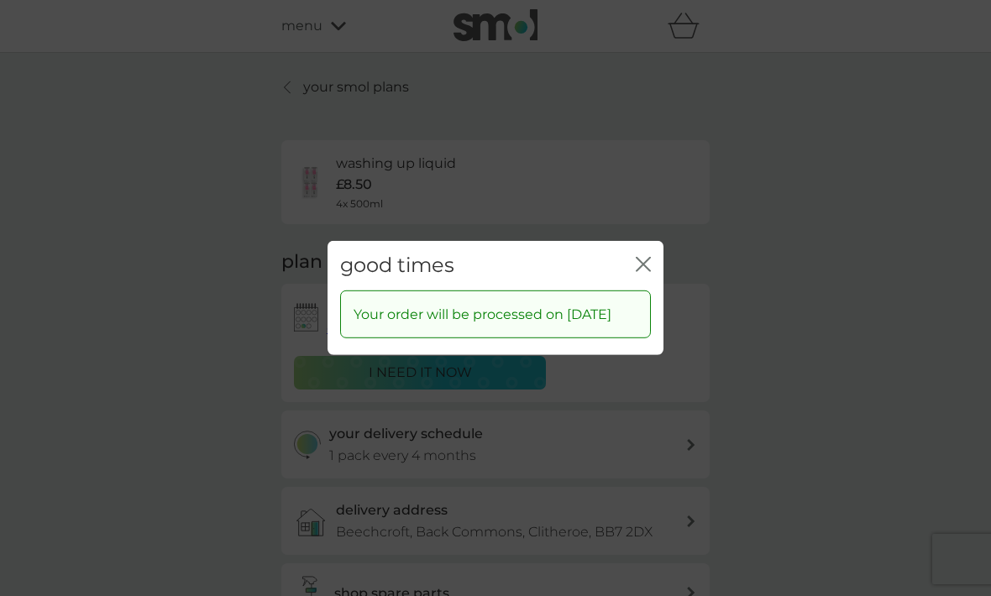
click at [648, 271] on icon "close" at bounding box center [646, 264] width 7 height 13
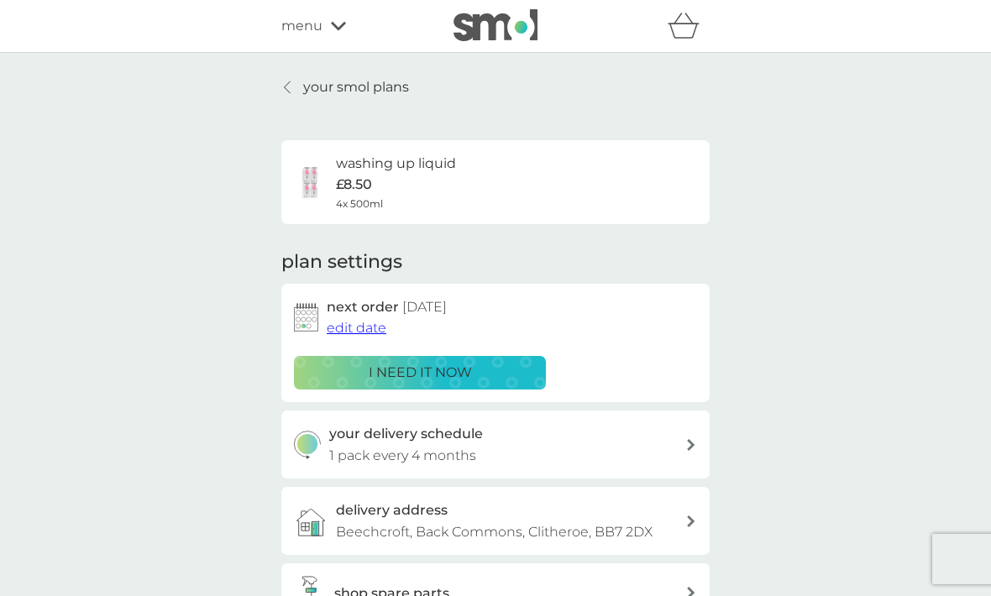
click at [296, 81] on link "your smol plans" at bounding box center [345, 87] width 128 height 22
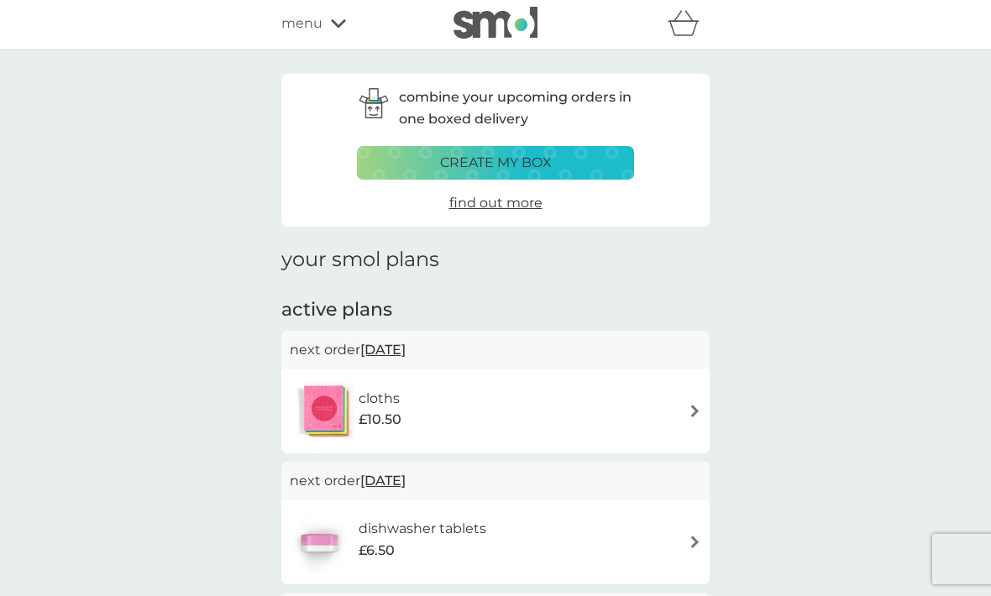
scroll to position [45, 0]
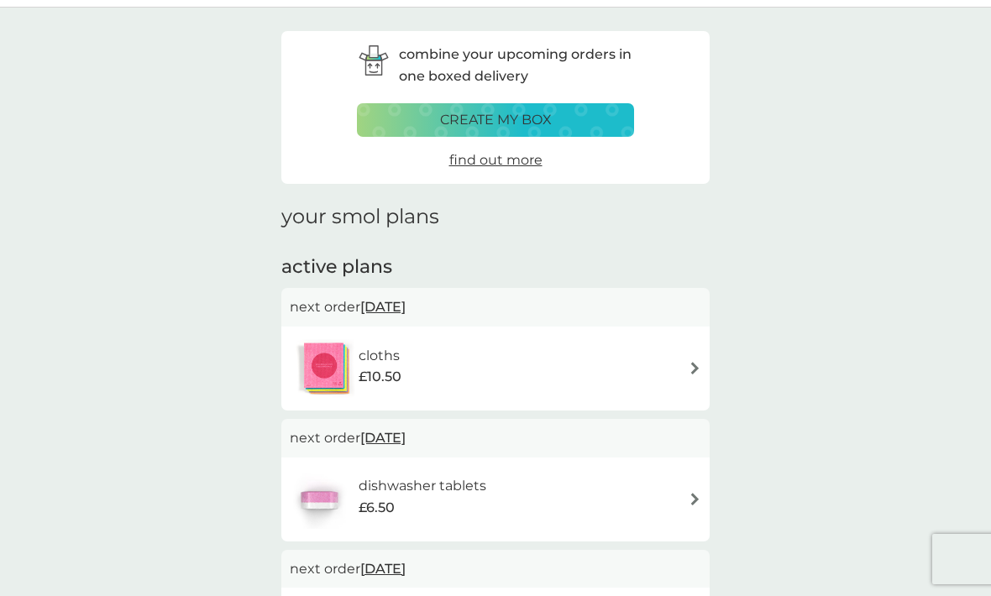
click at [690, 364] on img at bounding box center [695, 368] width 13 height 13
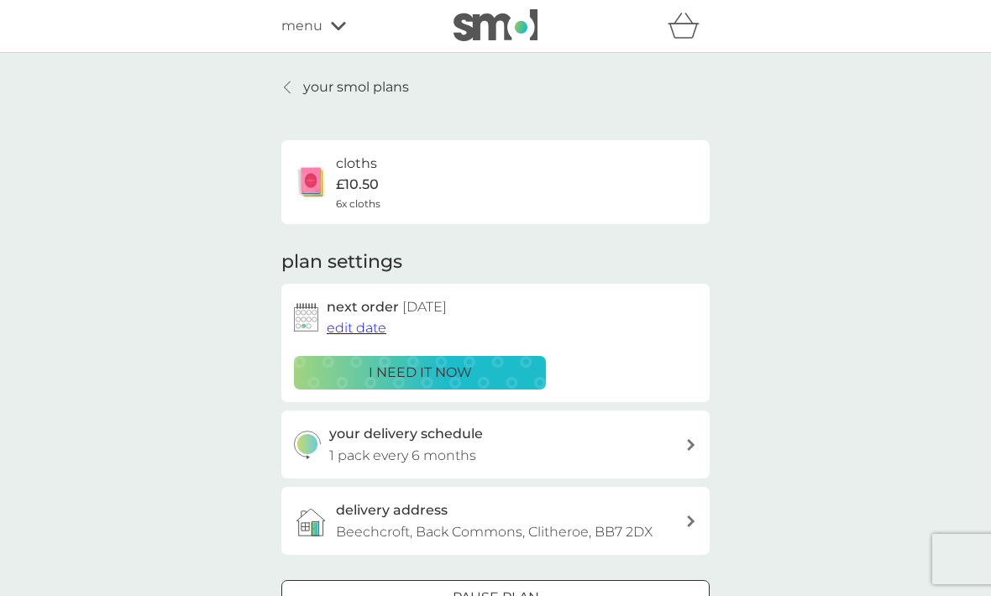
click at [349, 327] on span "edit date" at bounding box center [357, 328] width 60 height 16
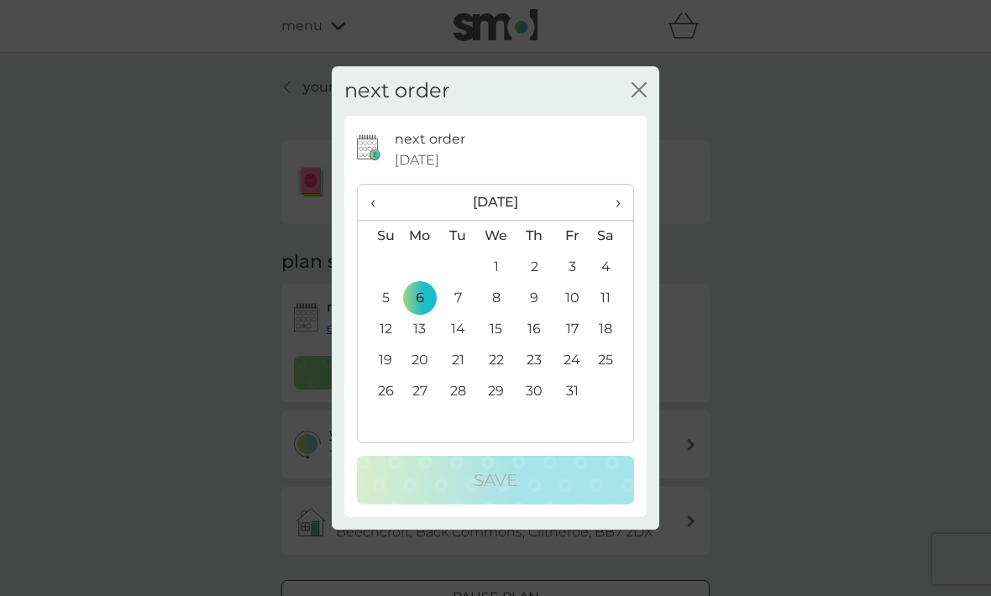
click at [615, 252] on td "4" at bounding box center [612, 267] width 42 height 31
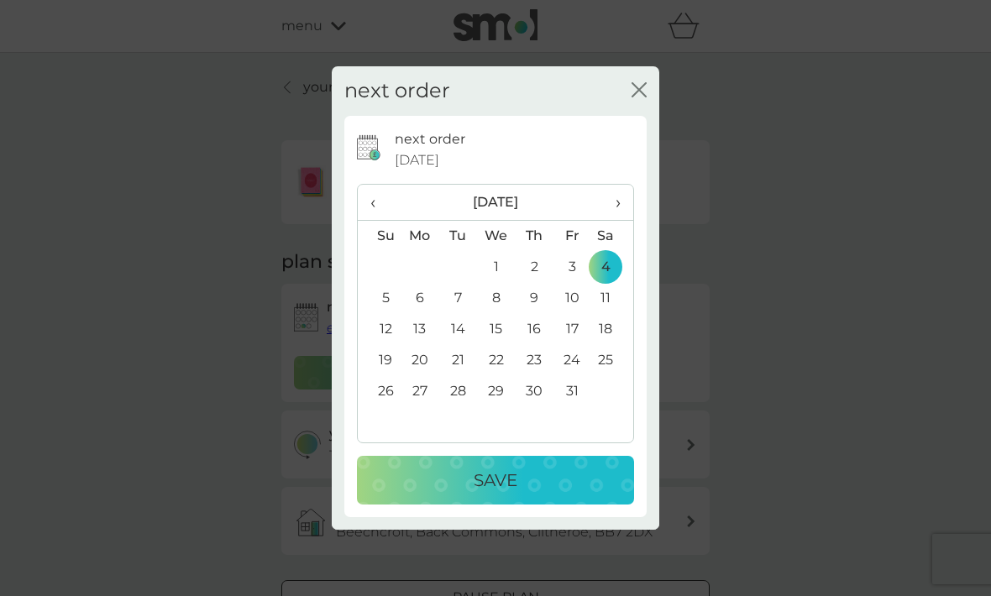
click at [620, 244] on th "Sa" at bounding box center [612, 236] width 42 height 32
click at [610, 255] on td "4" at bounding box center [612, 267] width 42 height 31
click at [616, 241] on th "Sa" at bounding box center [612, 236] width 42 height 32
click at [625, 256] on td "4" at bounding box center [612, 267] width 42 height 31
click at [613, 256] on td "4" at bounding box center [612, 267] width 42 height 31
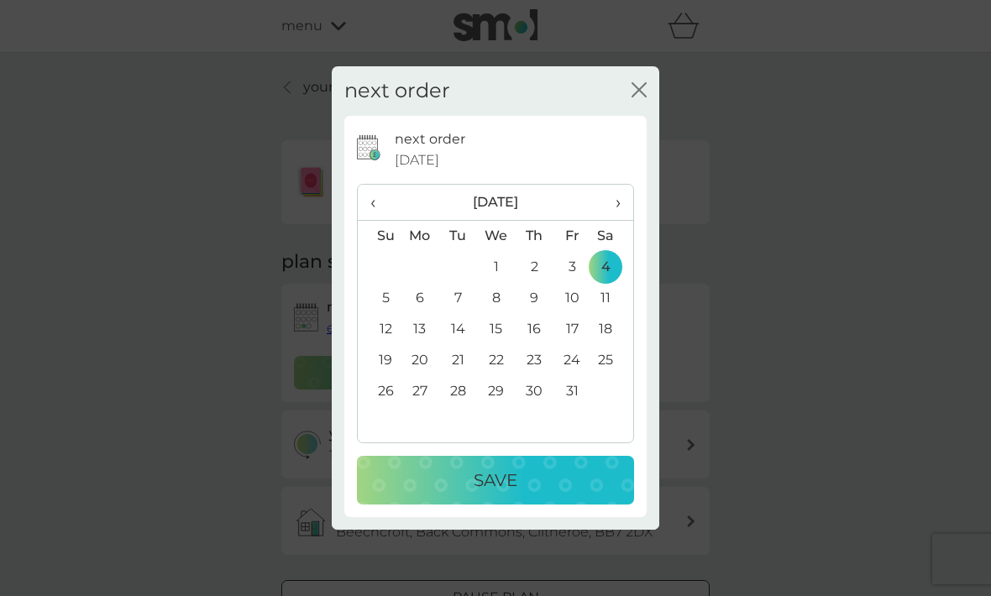
click at [623, 253] on td "4" at bounding box center [612, 267] width 42 height 31
click at [612, 245] on th "Sa" at bounding box center [612, 236] width 42 height 32
click at [615, 253] on td "4" at bounding box center [612, 267] width 42 height 31
click at [370, 244] on th "Su" at bounding box center [379, 236] width 43 height 32
click at [606, 246] on th "Sa" at bounding box center [612, 236] width 42 height 32
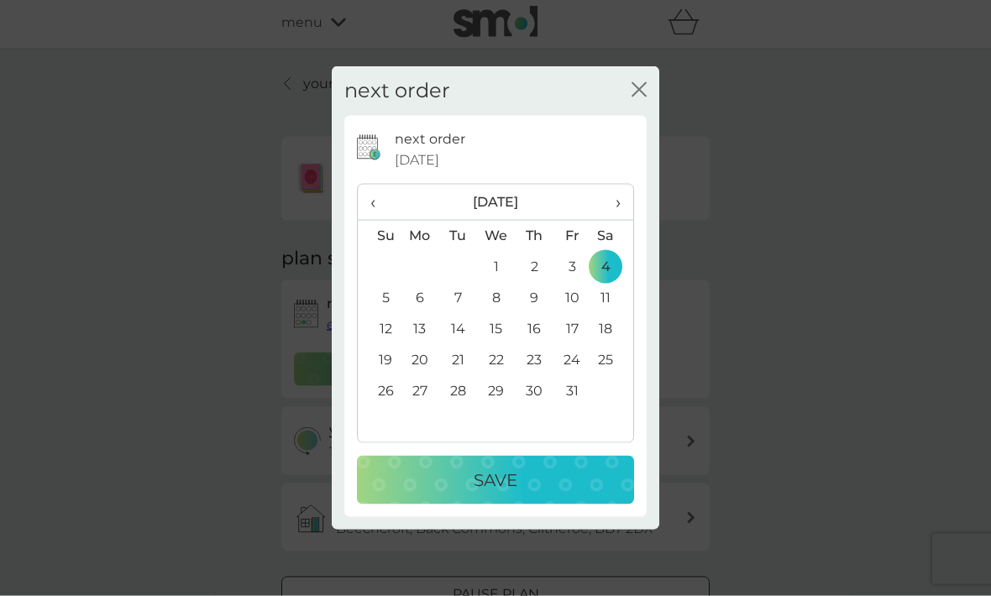
scroll to position [3, 0]
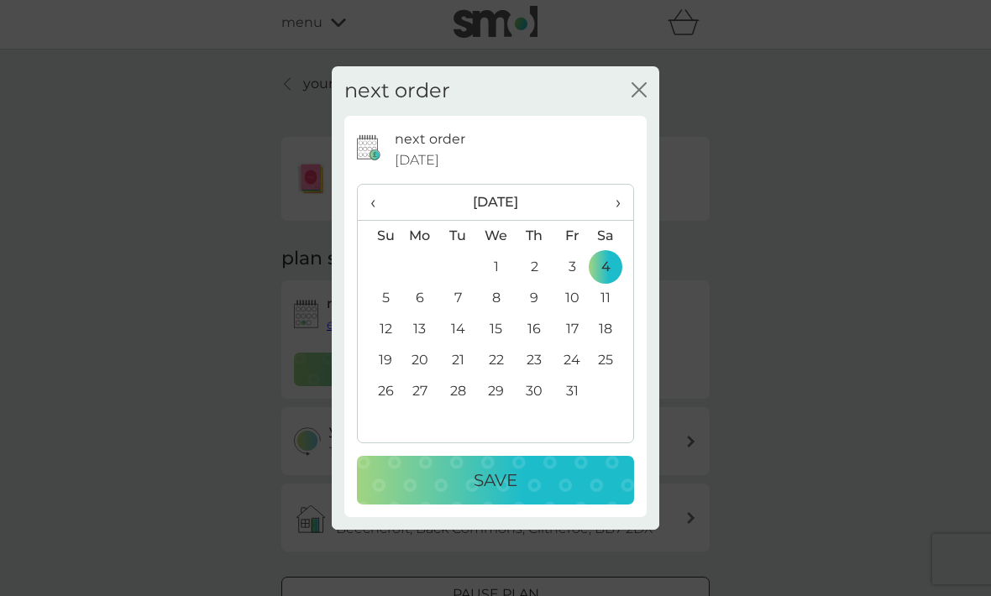
click at [614, 220] on span "›" at bounding box center [612, 202] width 17 height 35
click at [538, 314] on td "6" at bounding box center [535, 298] width 38 height 31
click at [512, 494] on p "Save" at bounding box center [496, 480] width 44 height 27
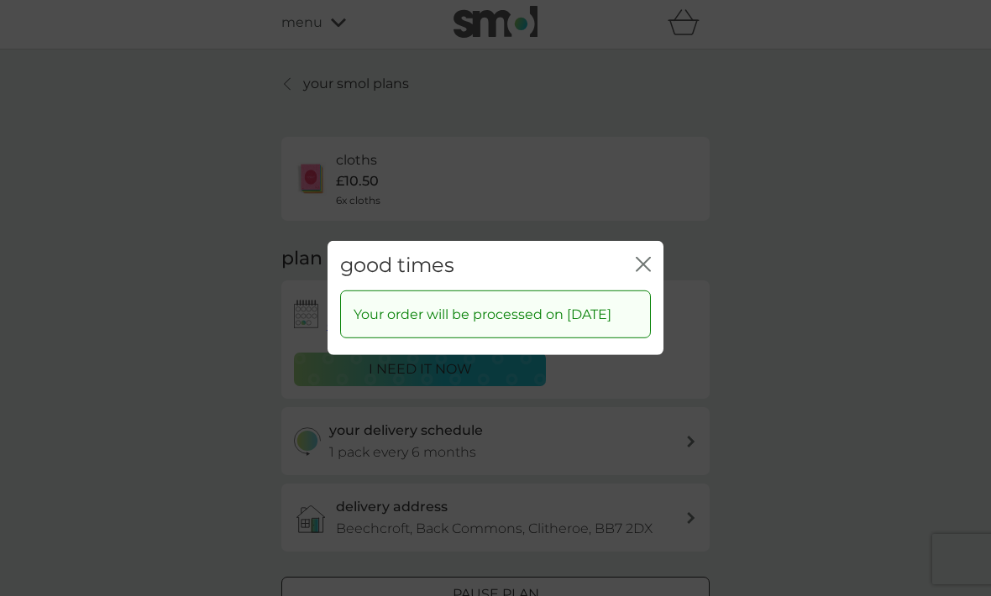
click at [640, 271] on div "close" at bounding box center [643, 266] width 15 height 24
click at [651, 273] on div "good times close" at bounding box center [496, 266] width 336 height 50
click at [633, 260] on div "good times close" at bounding box center [496, 266] width 336 height 50
click at [637, 272] on icon "close" at bounding box center [643, 264] width 15 height 15
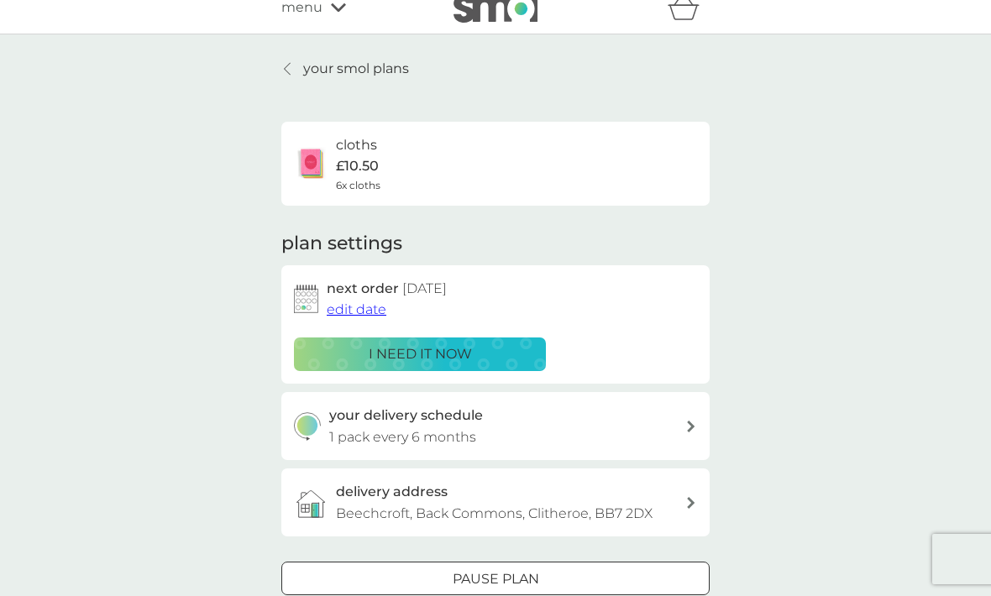
scroll to position [32, 0]
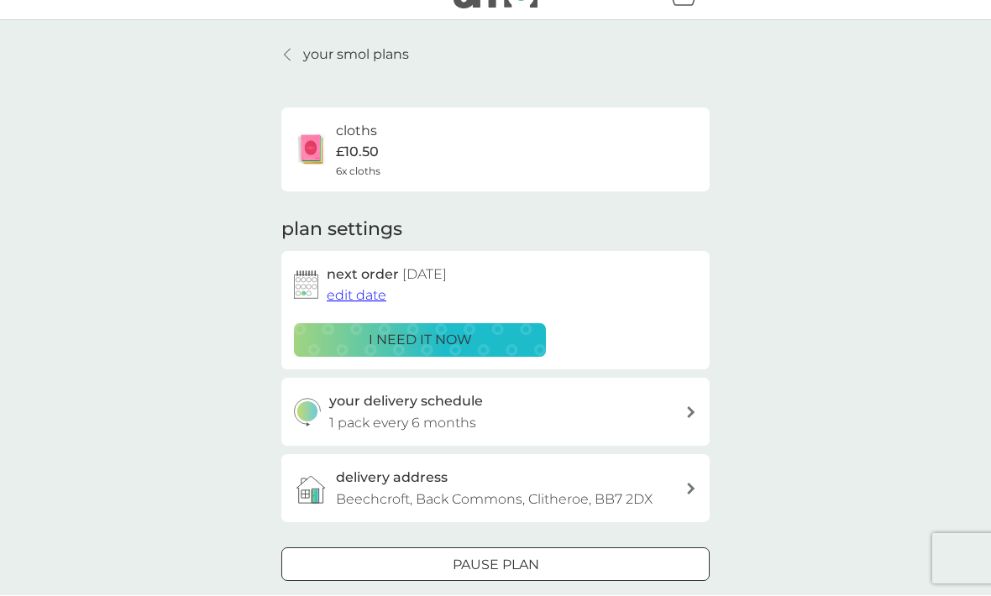
click at [291, 53] on icon at bounding box center [287, 55] width 7 height 13
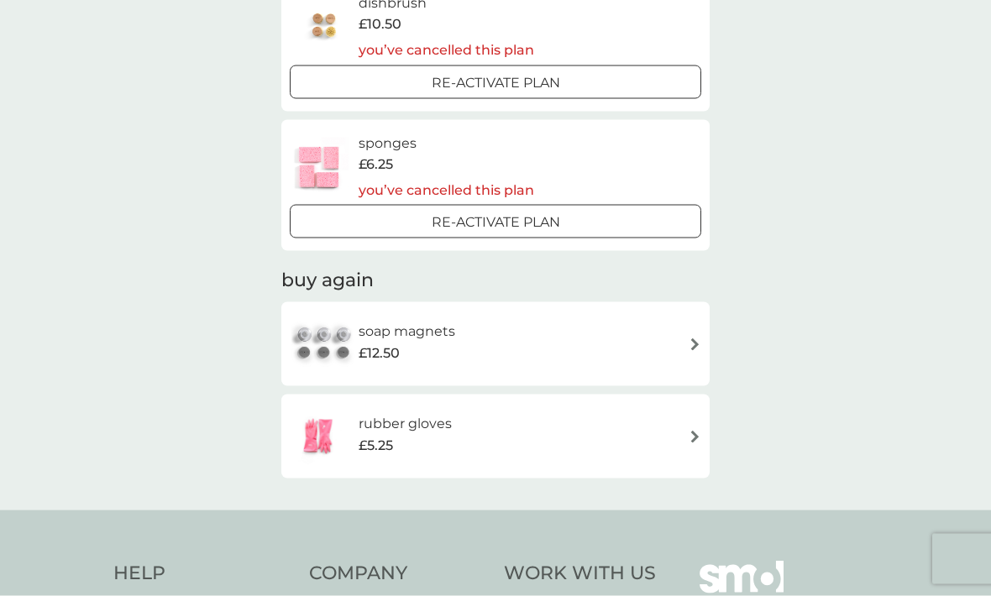
scroll to position [1845, 0]
click at [689, 430] on img at bounding box center [695, 436] width 13 height 13
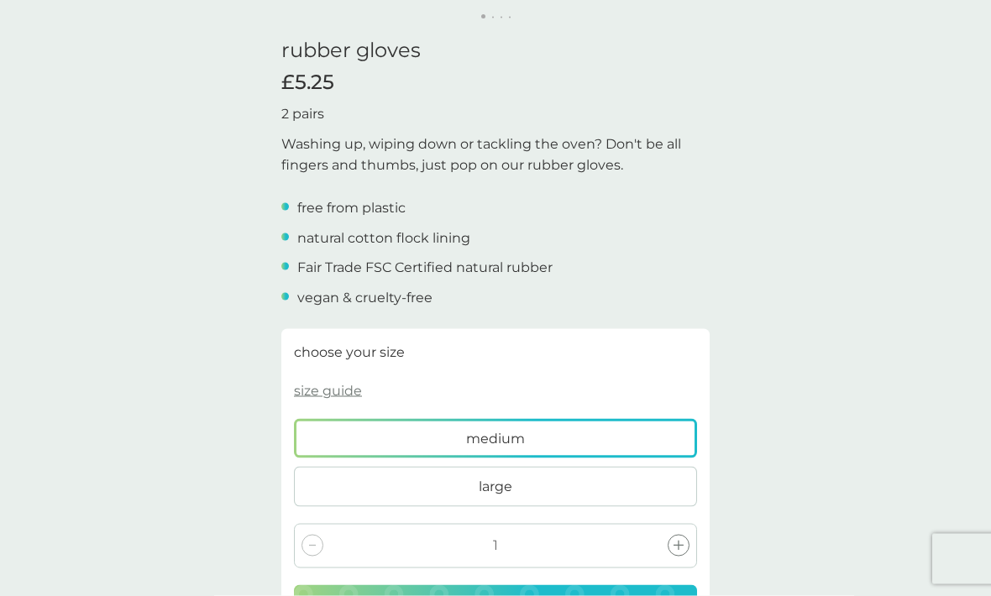
scroll to position [413, 0]
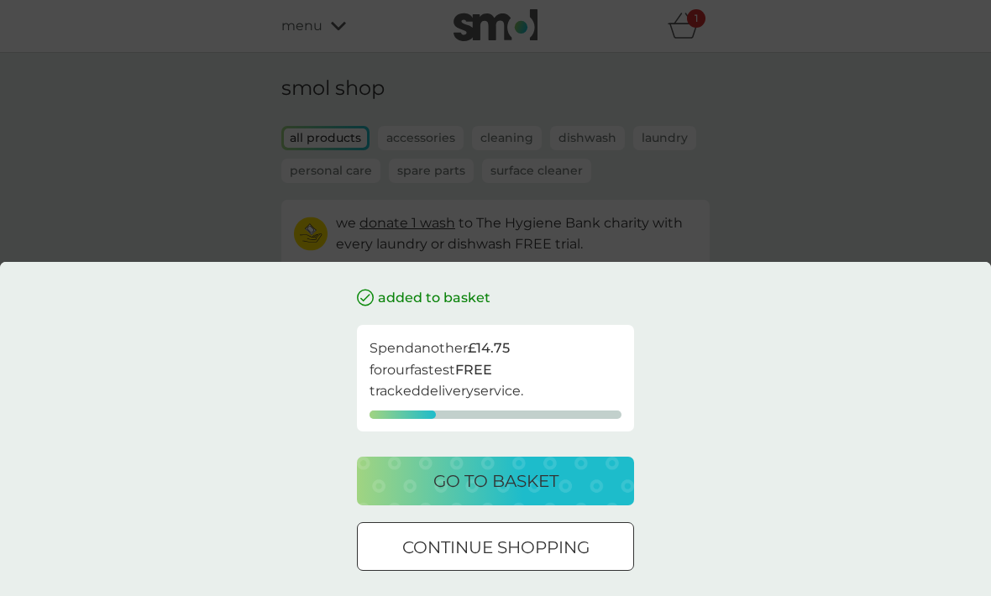
click at [481, 557] on div at bounding box center [495, 548] width 60 height 18
